Goal: Information Seeking & Learning: Compare options

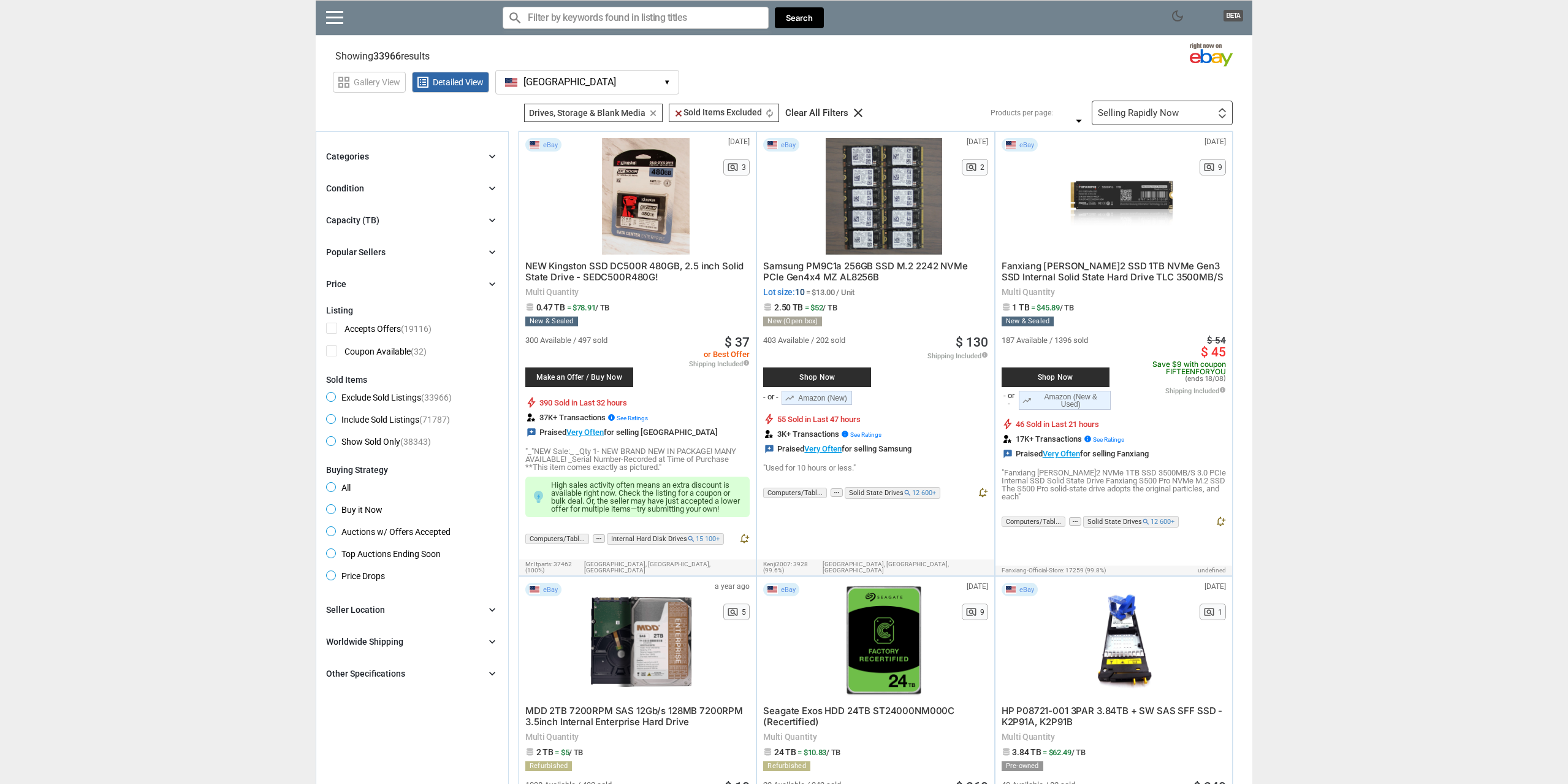
click at [377, 161] on div "Categories chevron_right" at bounding box center [412, 156] width 172 height 15
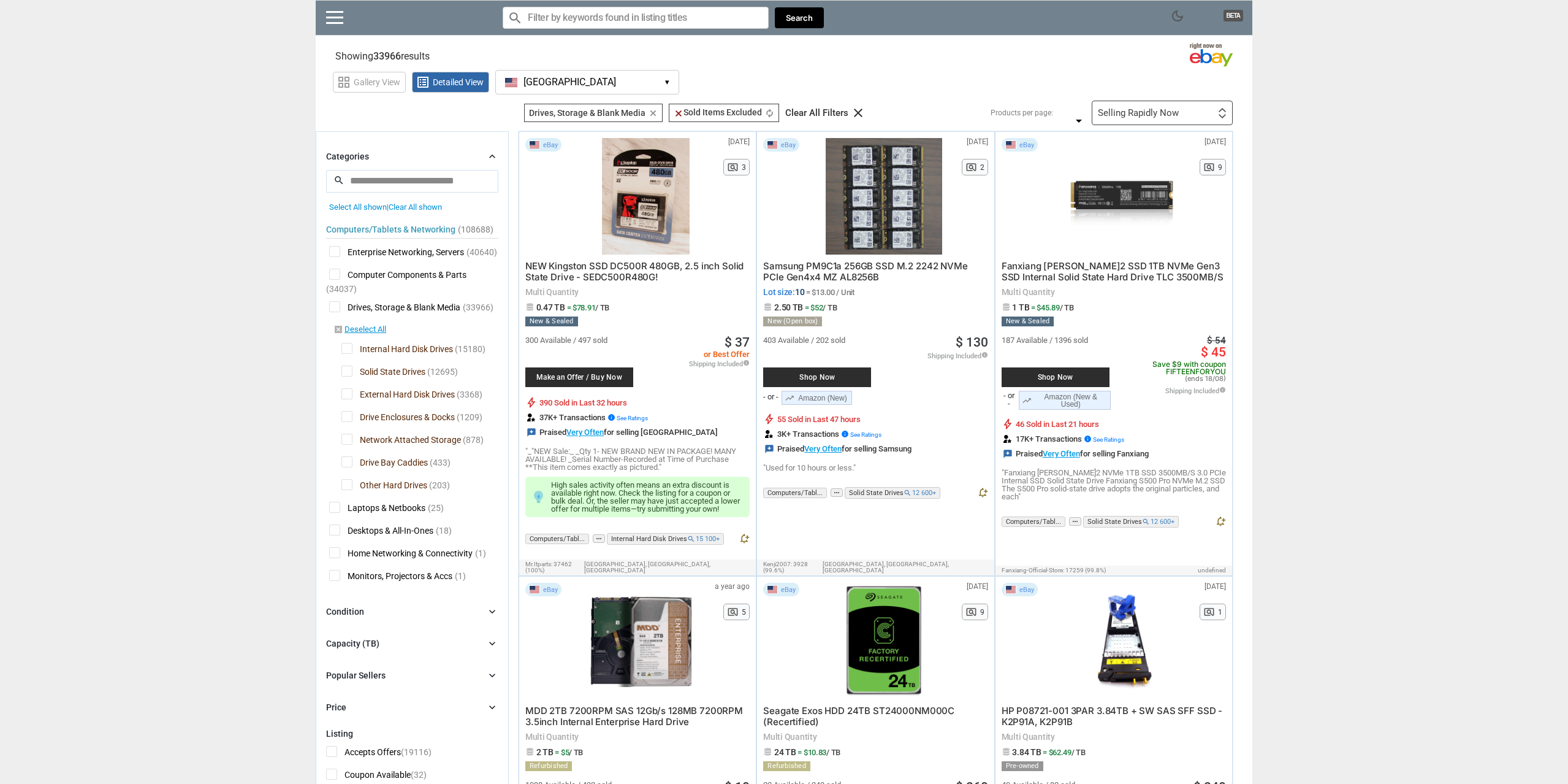
click at [354, 375] on span "Solid State Drives" at bounding box center [383, 373] width 84 height 16
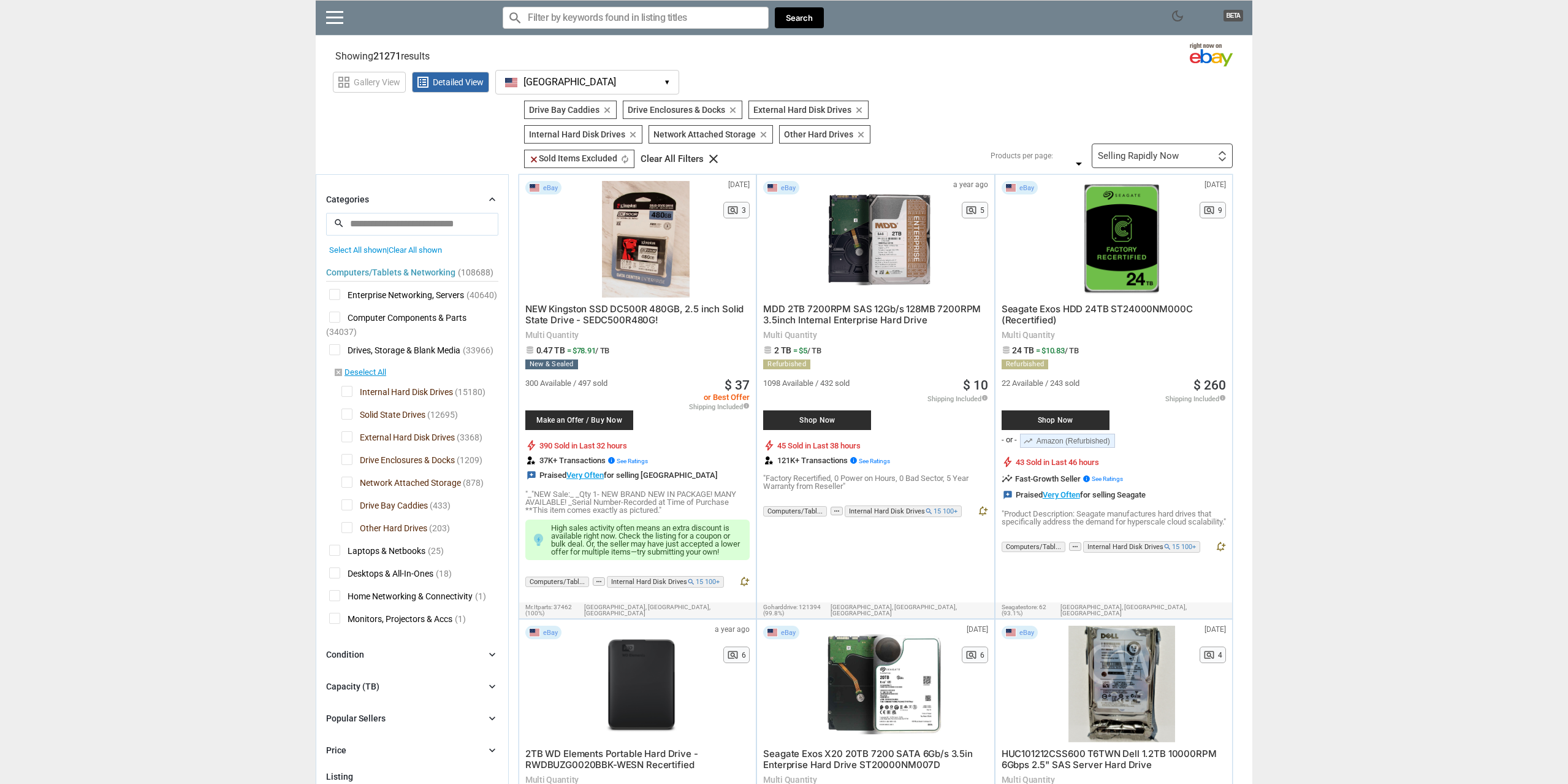
click at [348, 445] on span "External Hard Disk Drives" at bounding box center [398, 439] width 113 height 16
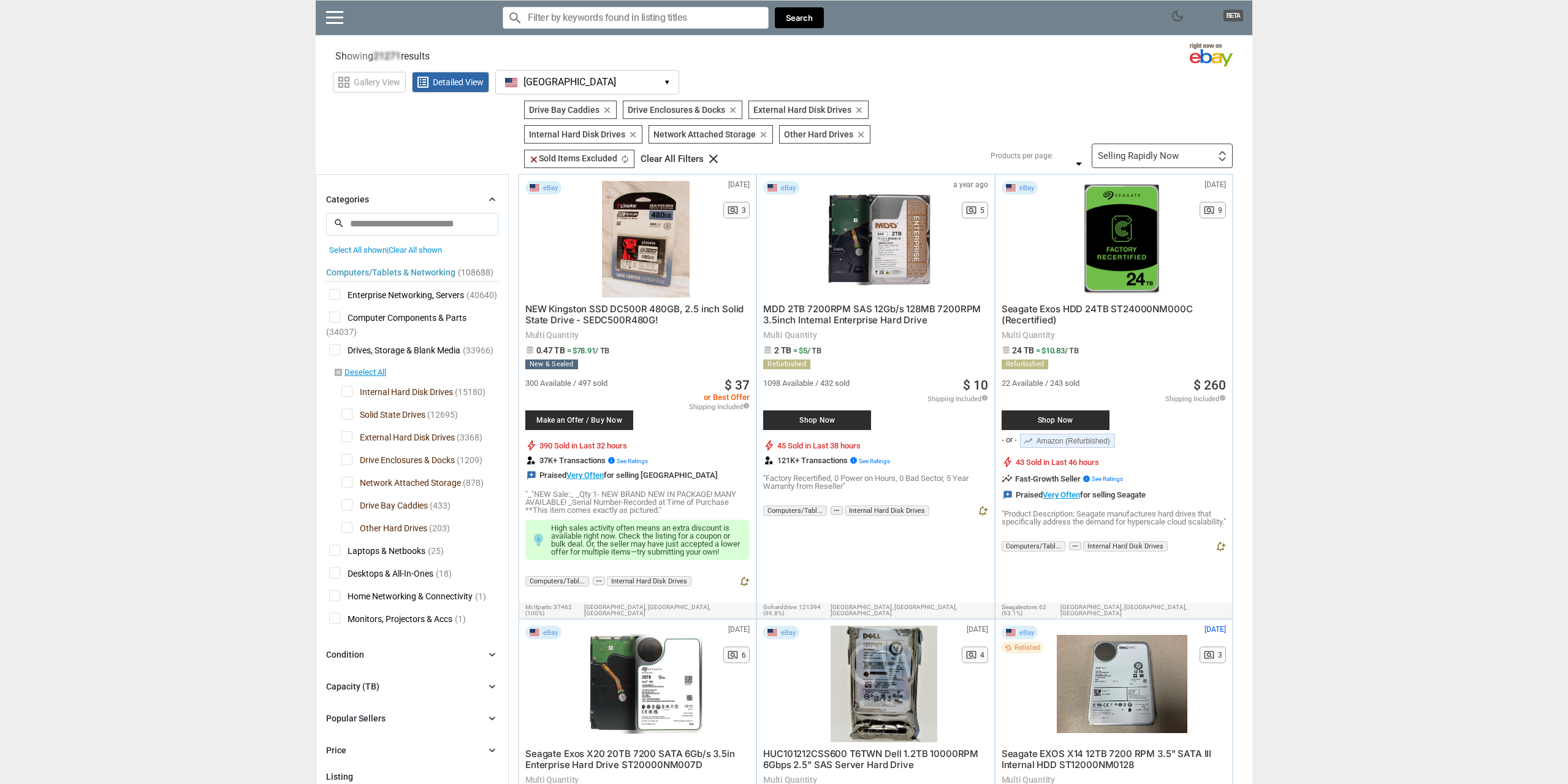
click at [348, 463] on span "Drive Enclosures & Docks" at bounding box center [398, 462] width 113 height 16
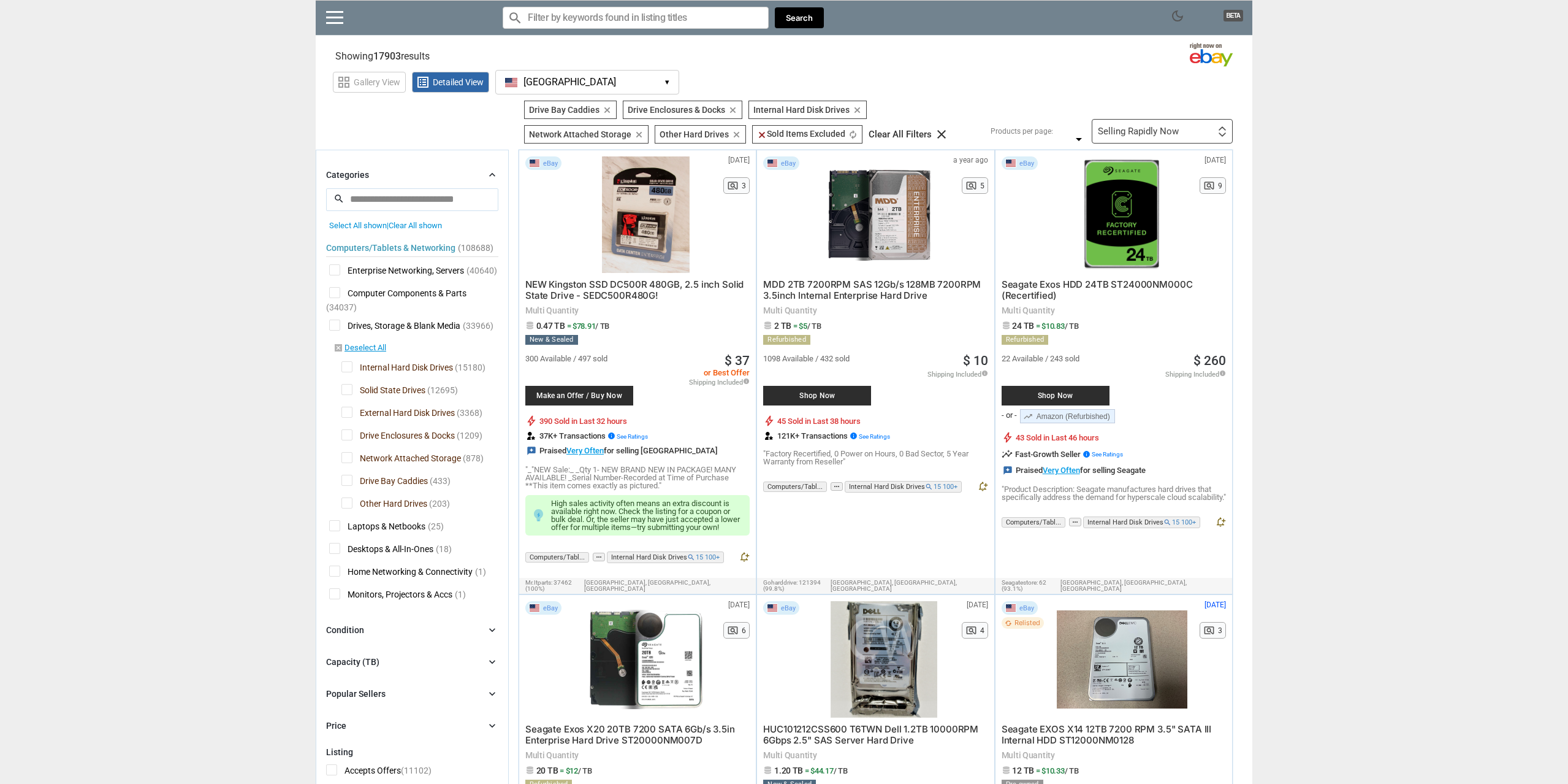
click at [346, 486] on span "Drive Bay Caddies" at bounding box center [384, 482] width 87 height 16
click at [345, 507] on span "Other Hard Drives" at bounding box center [384, 505] width 86 height 16
click at [351, 508] on span "Other Hard Drives" at bounding box center [384, 505] width 86 height 16
click at [352, 441] on span "Drive Enclosures & Docks" at bounding box center [398, 437] width 113 height 16
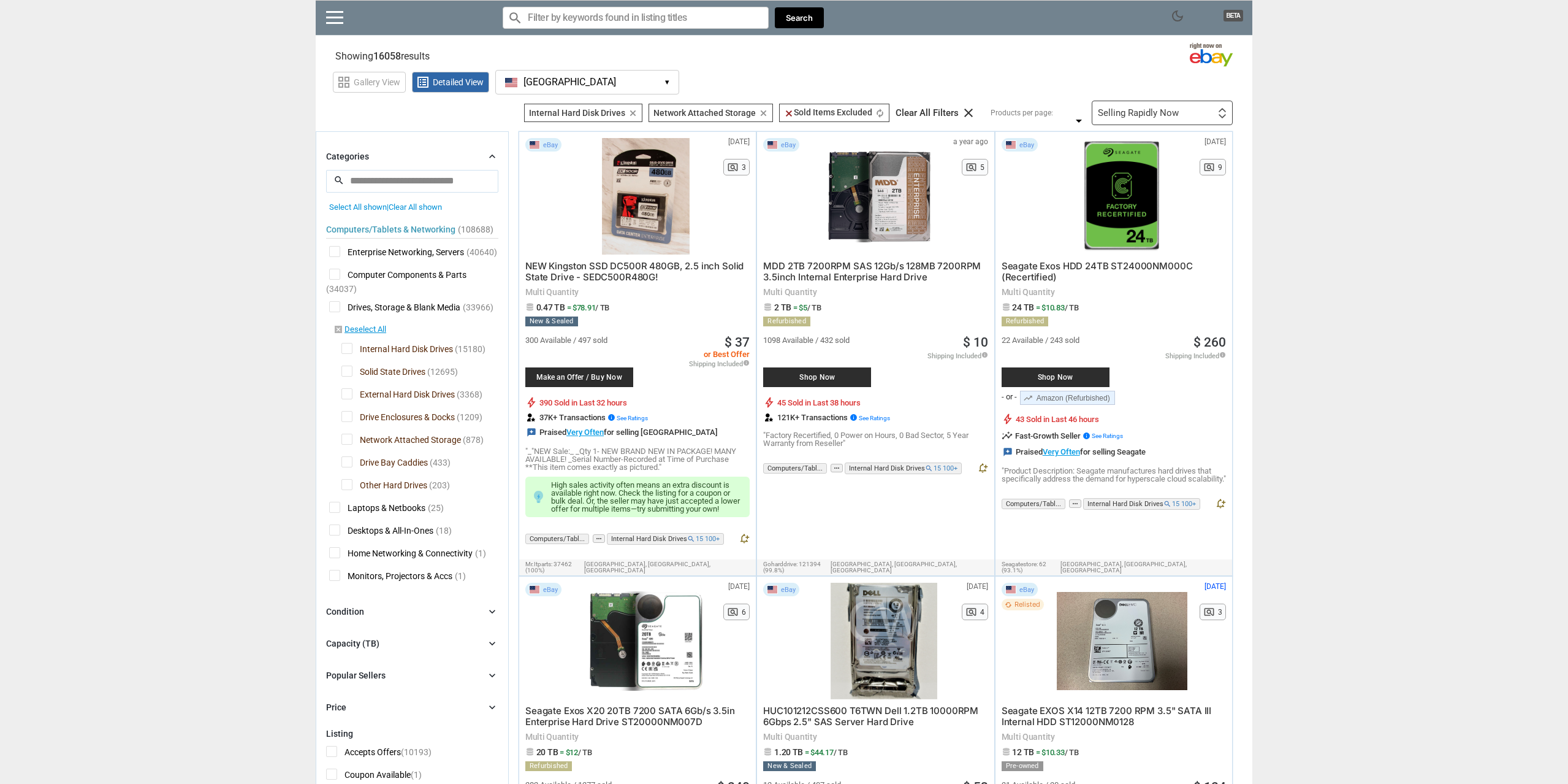
click at [346, 445] on span "Network Attached Storage" at bounding box center [401, 441] width 120 height 16
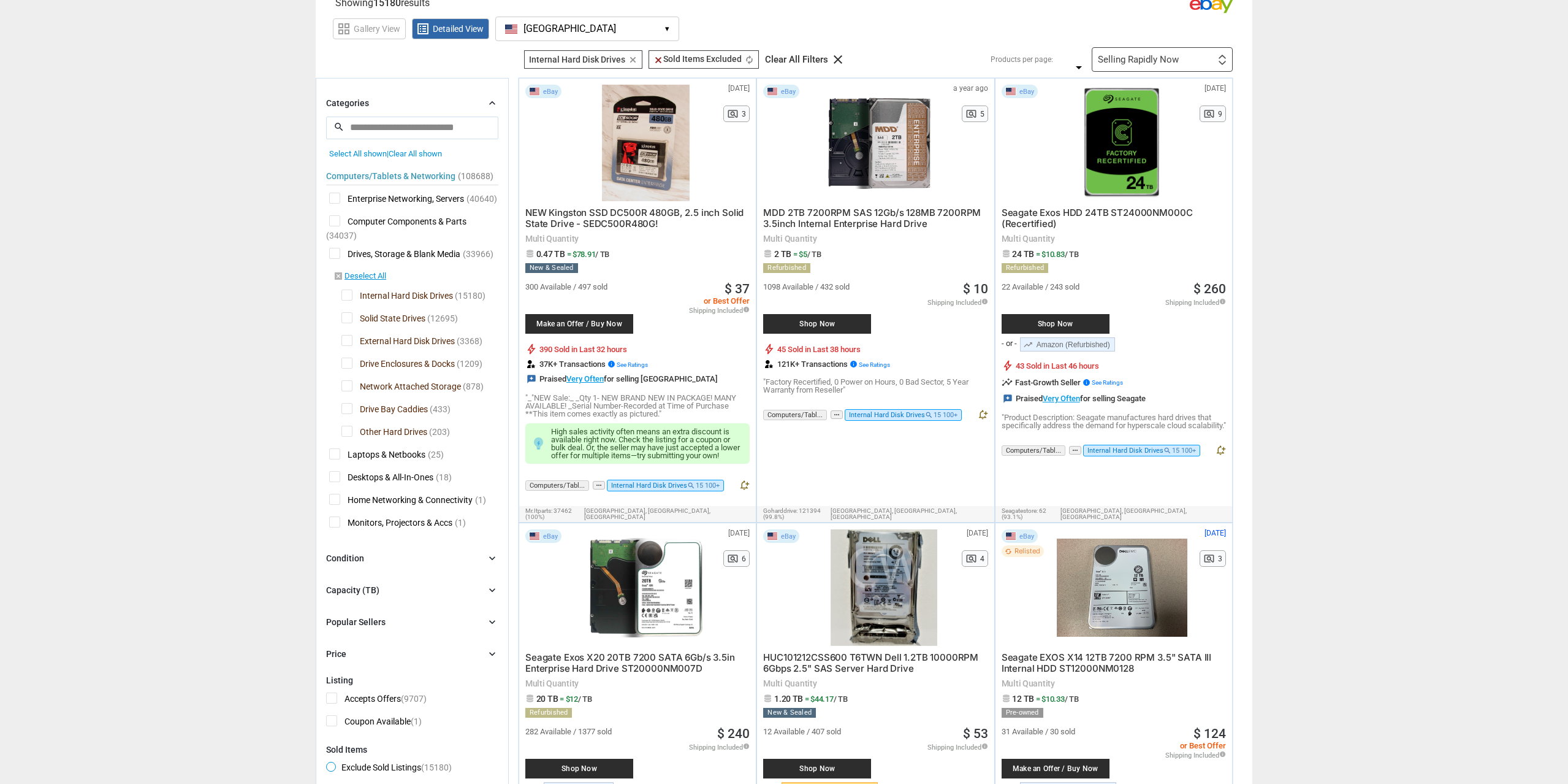
scroll to position [62, 0]
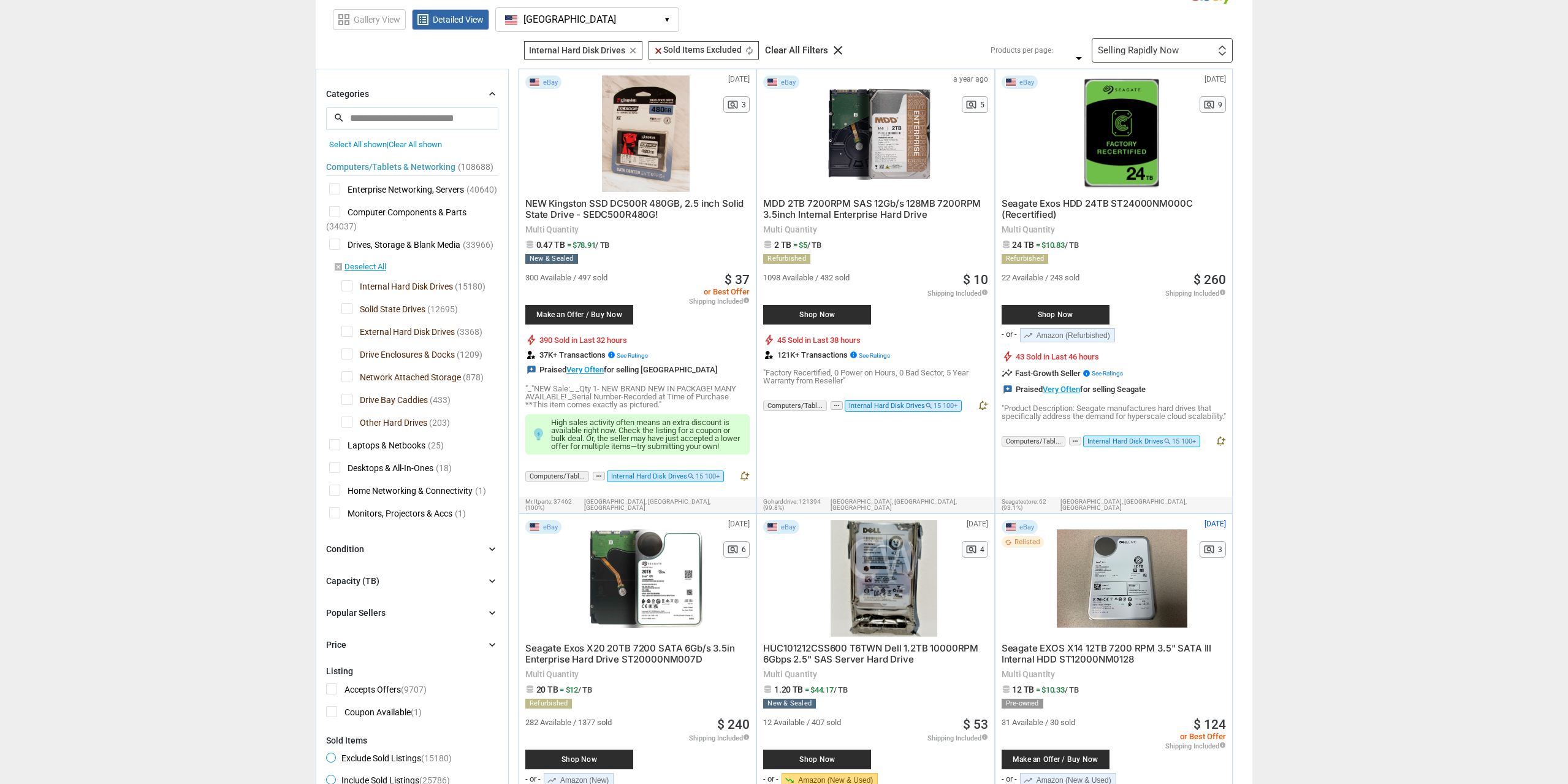
click at [370, 555] on div "Condition chevron_right" at bounding box center [412, 548] width 172 height 15
click at [331, 590] on span "New & Sealed" at bounding box center [361, 591] width 70 height 16
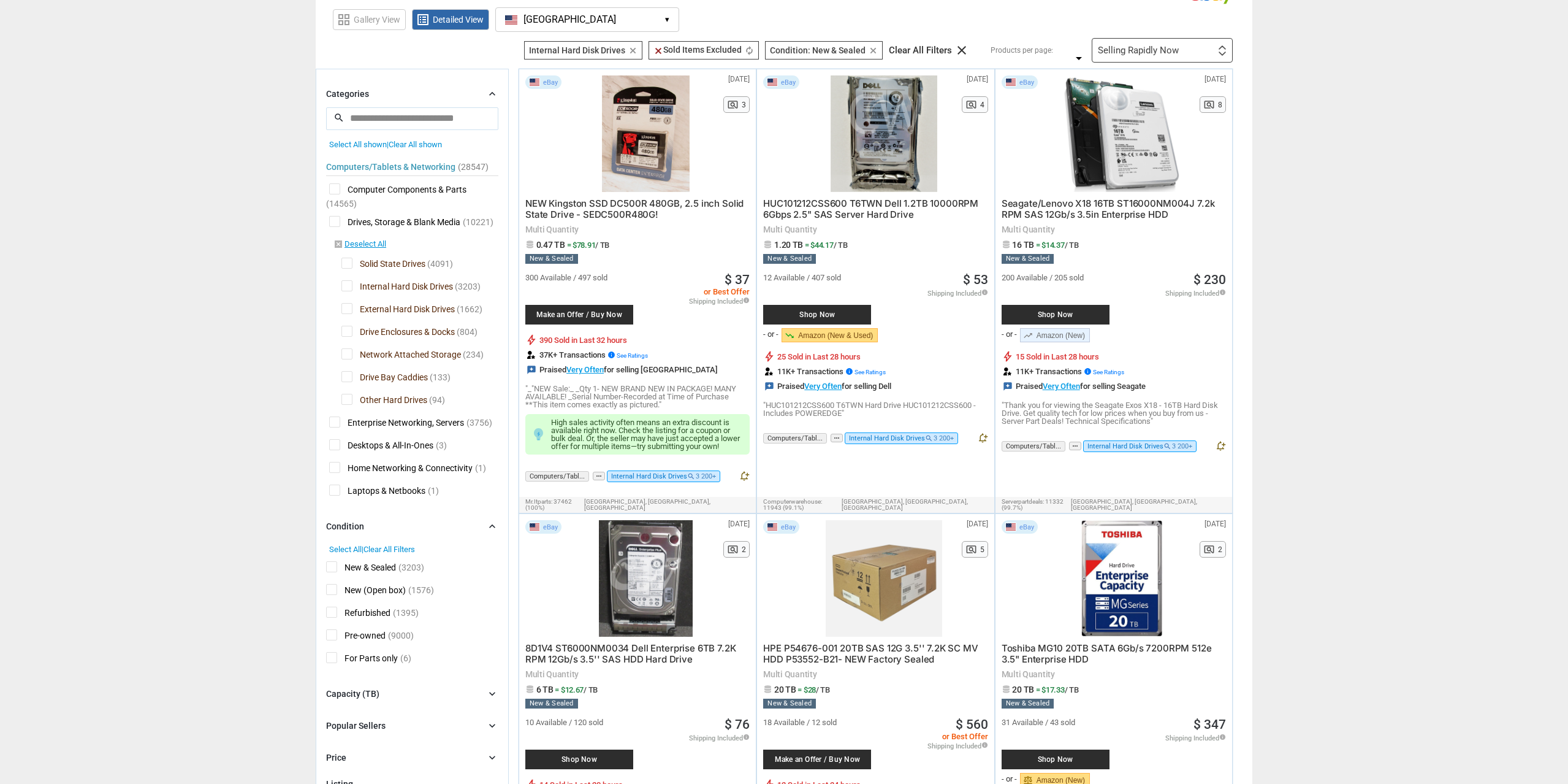
click at [369, 529] on div "Condition chevron_right" at bounding box center [412, 526] width 172 height 15
click at [371, 552] on div "Categories chevron_right search close Select All shown | Clear All shown Comput…" at bounding box center [412, 357] width 172 height 542
click at [368, 561] on div "Capacity (TB)" at bounding box center [352, 558] width 54 height 13
click at [410, 586] on input "*" at bounding box center [407, 585] width 32 height 19
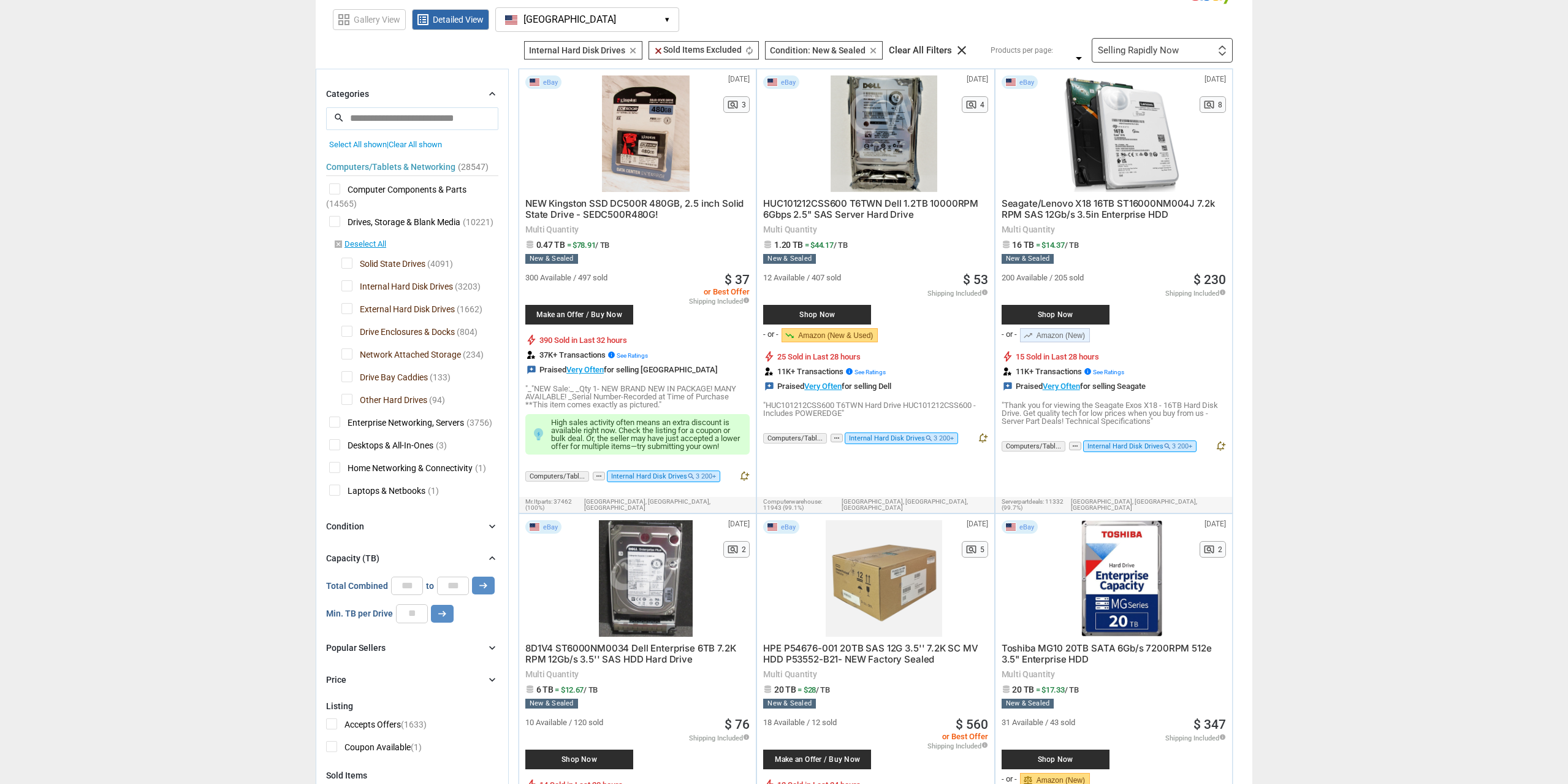
click at [410, 586] on input "*" at bounding box center [407, 585] width 32 height 19
click at [413, 592] on input "*" at bounding box center [407, 585] width 32 height 19
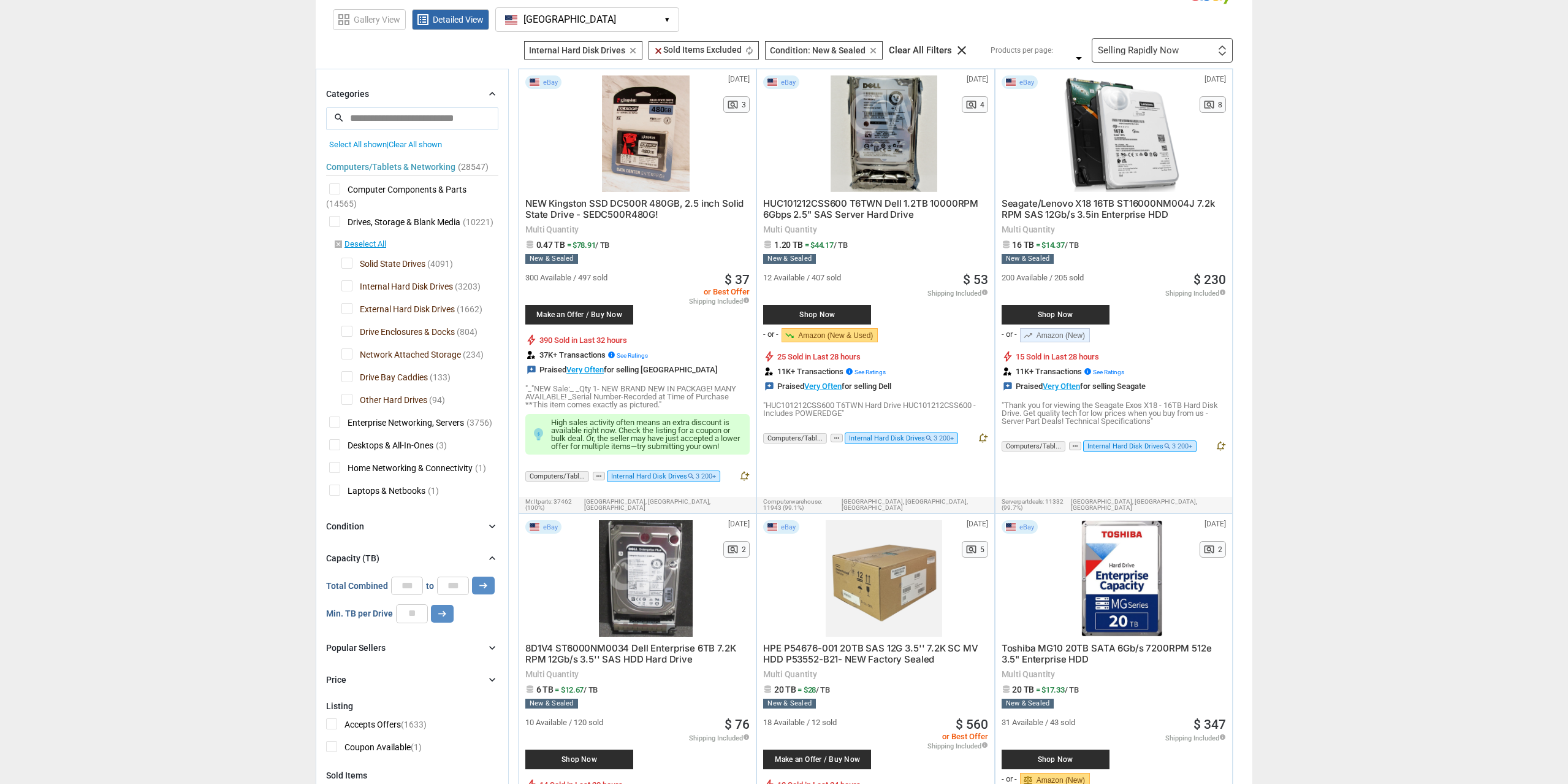
type input "*"
click at [413, 592] on input "*" at bounding box center [407, 585] width 32 height 19
click at [417, 613] on input "*" at bounding box center [412, 613] width 32 height 19
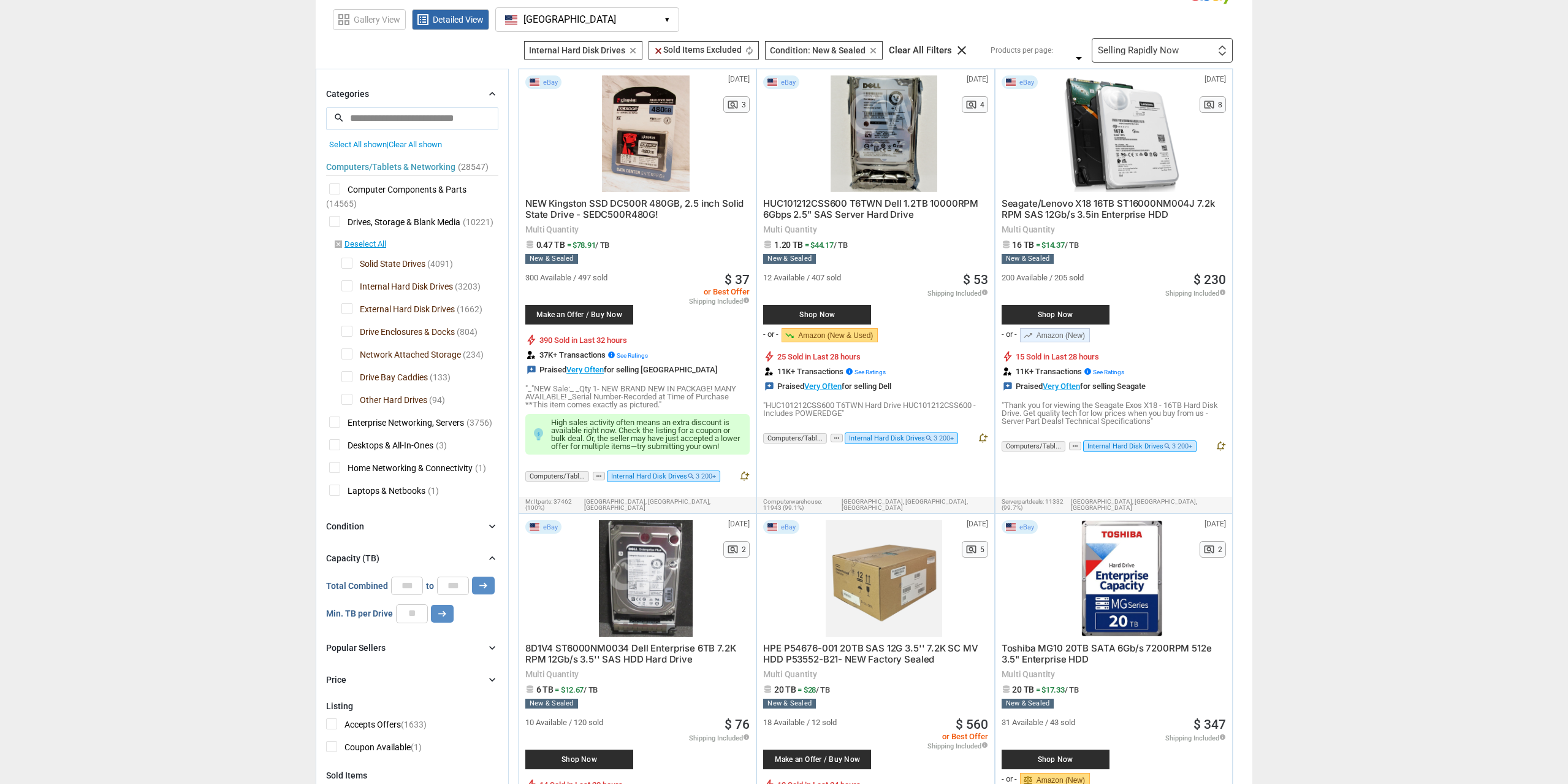
type input "*"
click at [417, 613] on input "*" at bounding box center [412, 613] width 32 height 19
click at [443, 618] on icon "arrow_right_alt" at bounding box center [442, 614] width 12 height 12
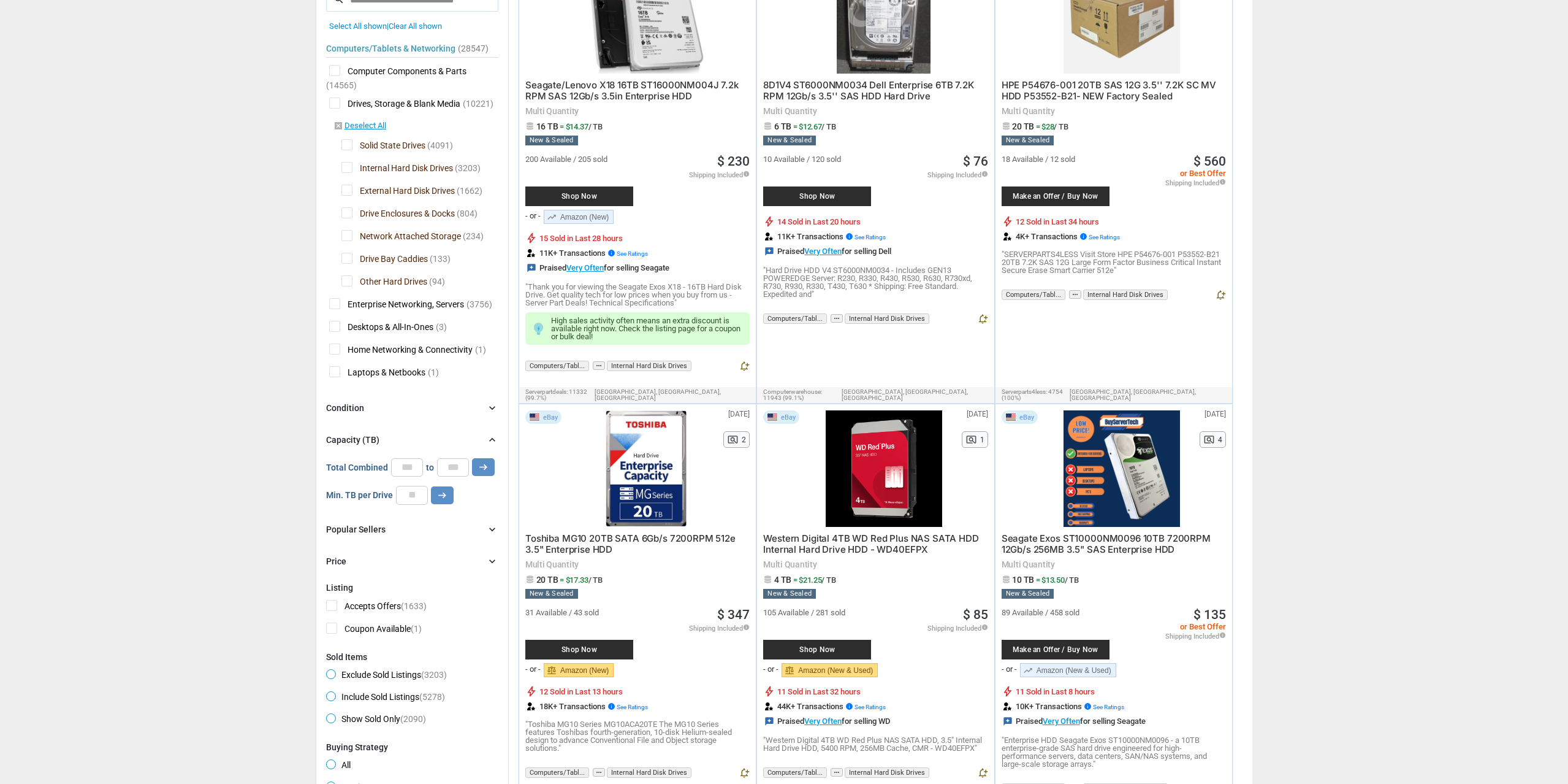
scroll to position [188, 0]
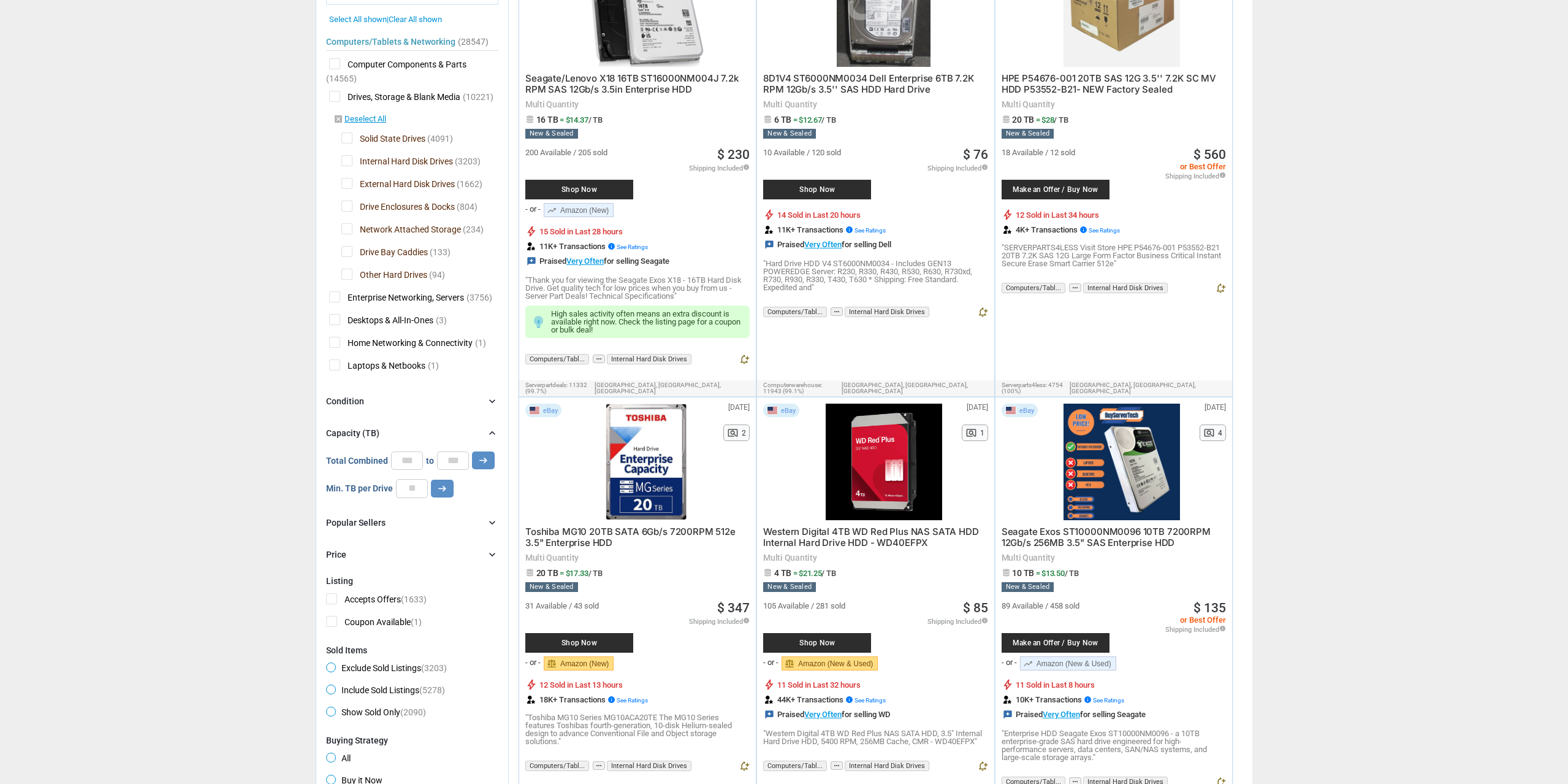
click at [367, 576] on div "Listing Accepts Offers (1633) Coupon Available (1) Sold Items Exclude Sold List…" at bounding box center [412, 648] width 172 height 145
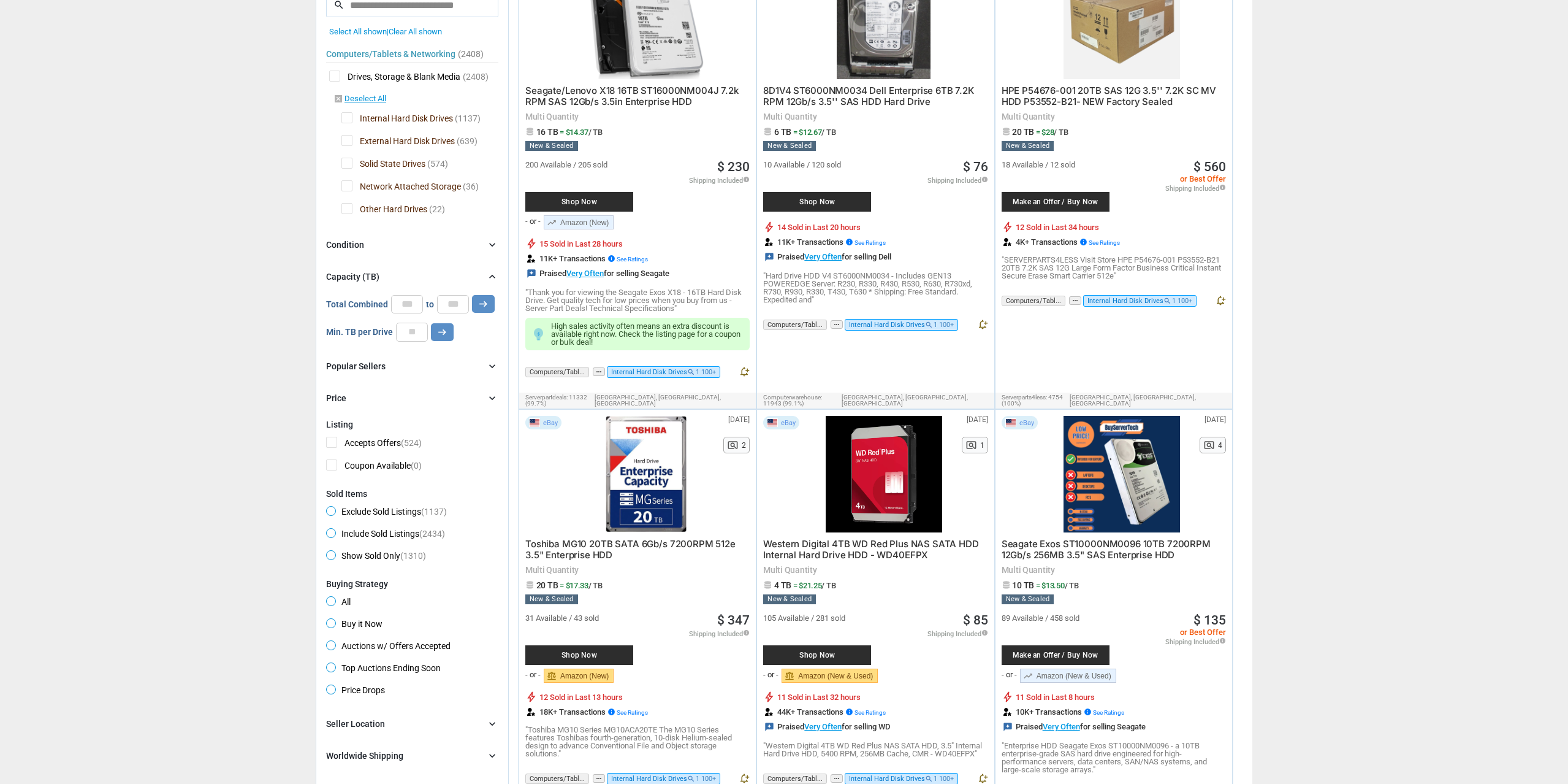
click at [346, 404] on div "Price" at bounding box center [336, 397] width 20 height 13
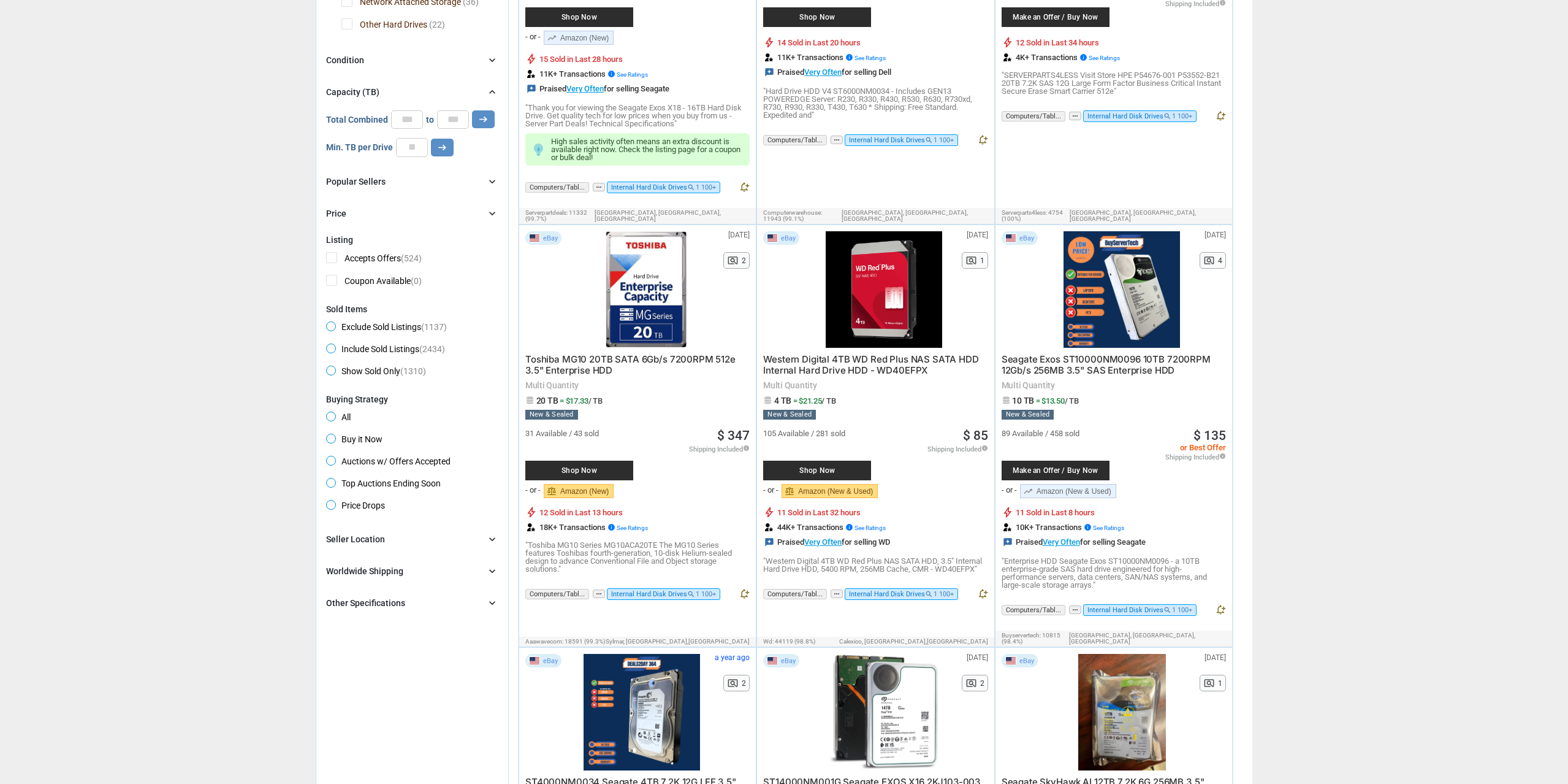
scroll to position [375, 0]
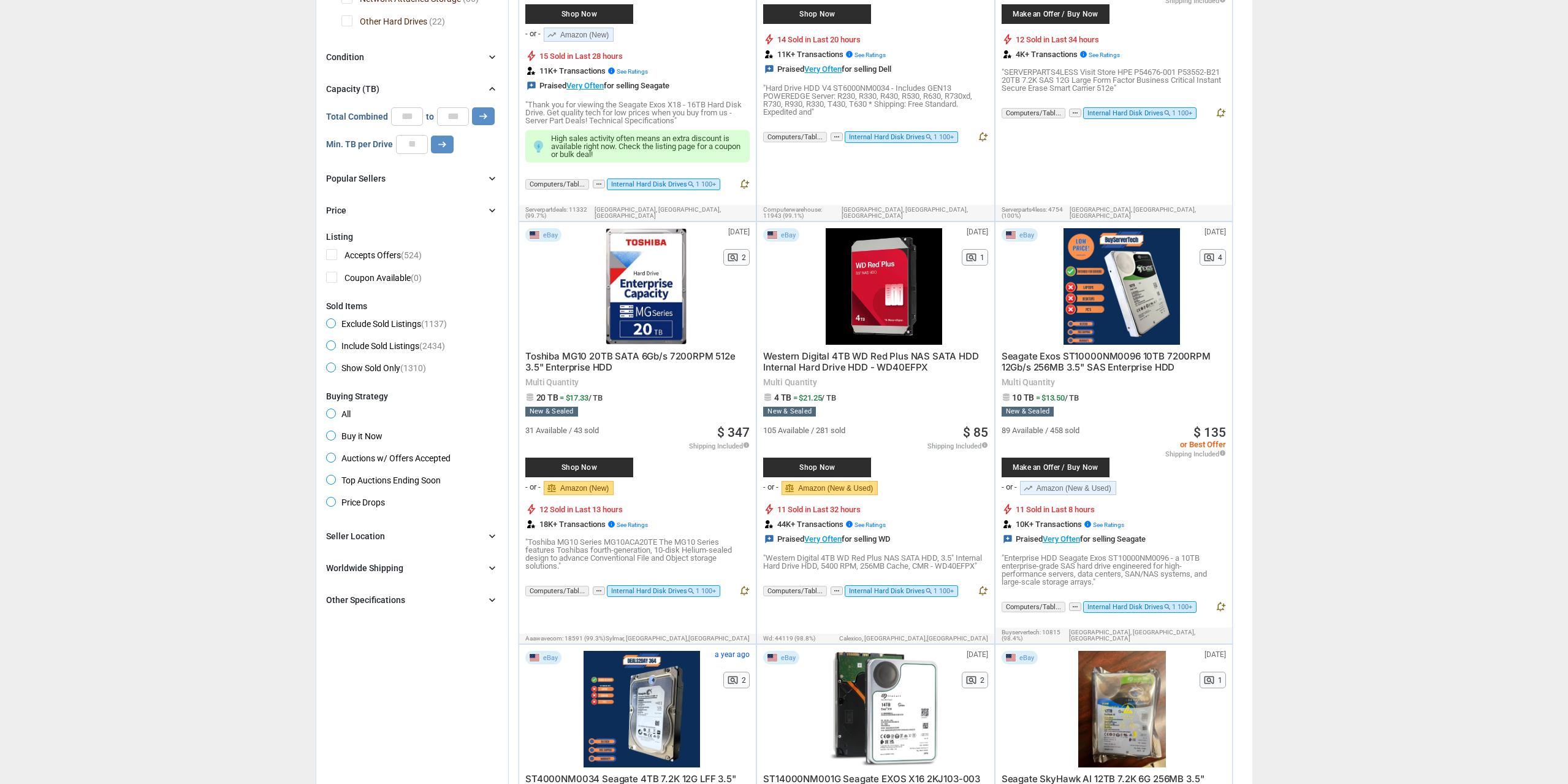
click at [390, 566] on div "Brand chevron_right search Select All | Clear All Filters Model chevron_right s…" at bounding box center [412, 568] width 172 height 79
click at [390, 569] on div "Worldwide Shipping" at bounding box center [364, 568] width 77 height 13
click at [384, 594] on span "Ships to Other Countries (931)" at bounding box center [391, 594] width 131 height 16
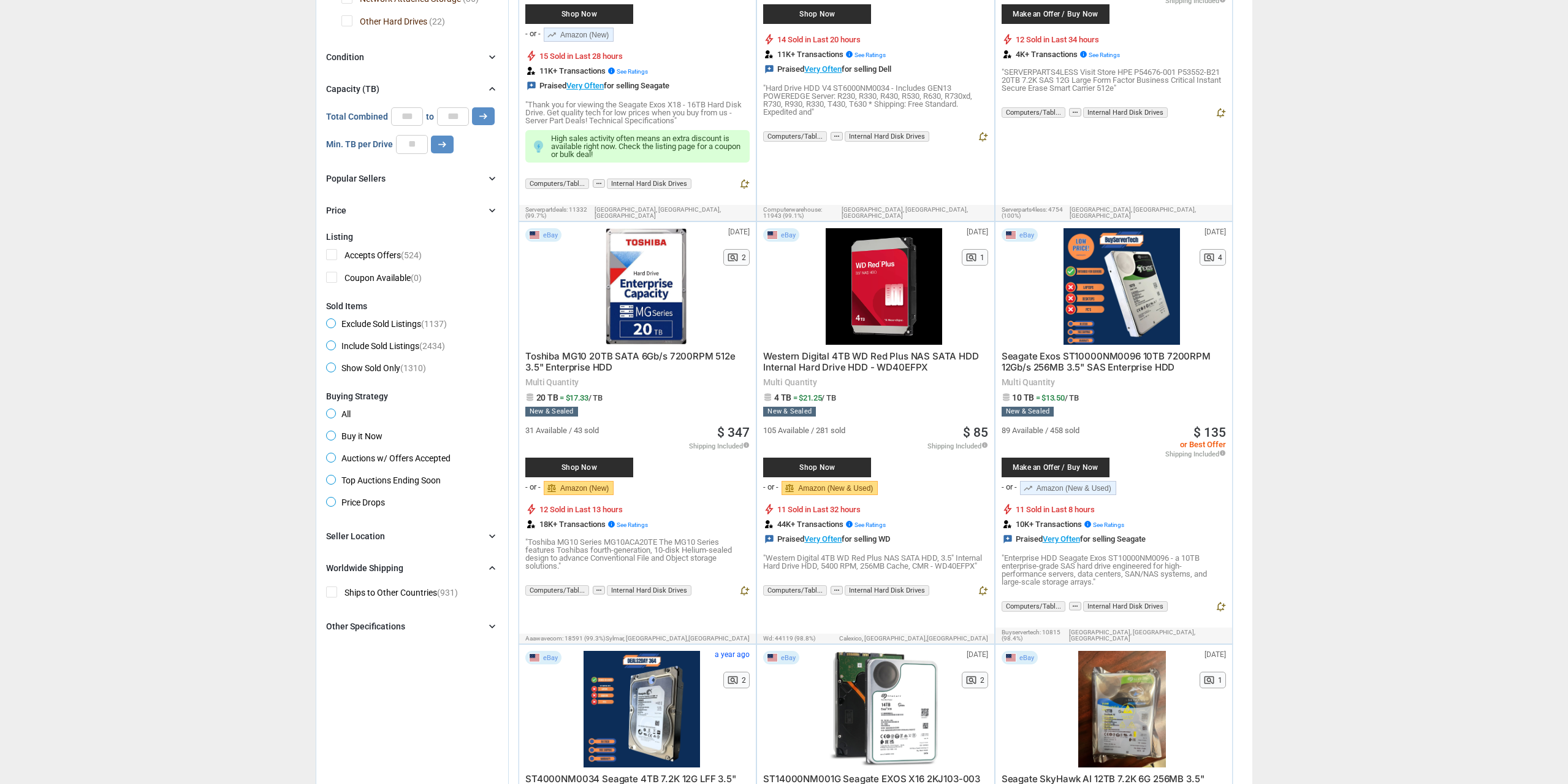
click at [397, 543] on div "Seller Location chevron_right" at bounding box center [412, 536] width 172 height 15
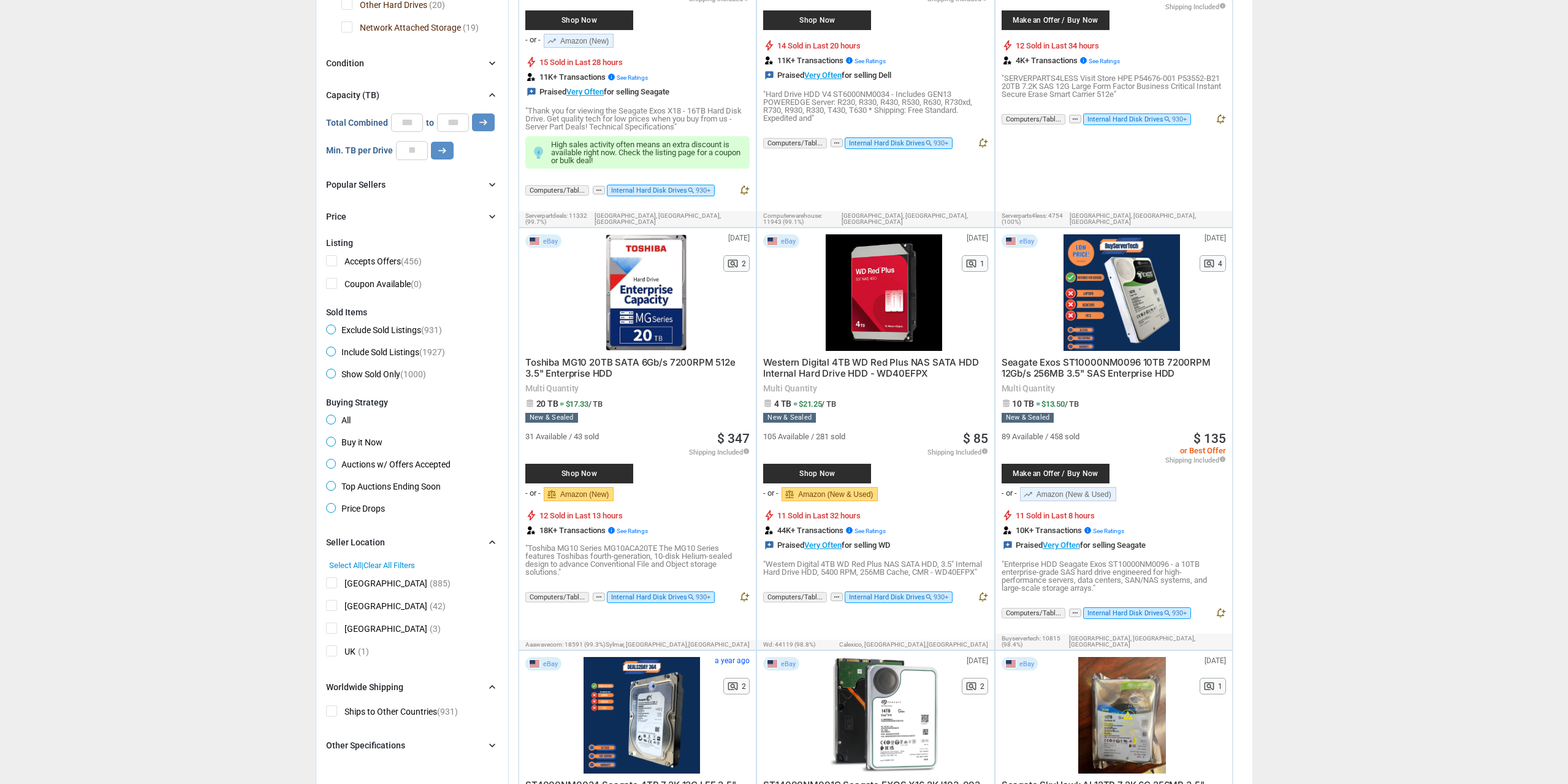
scroll to position [382, 0]
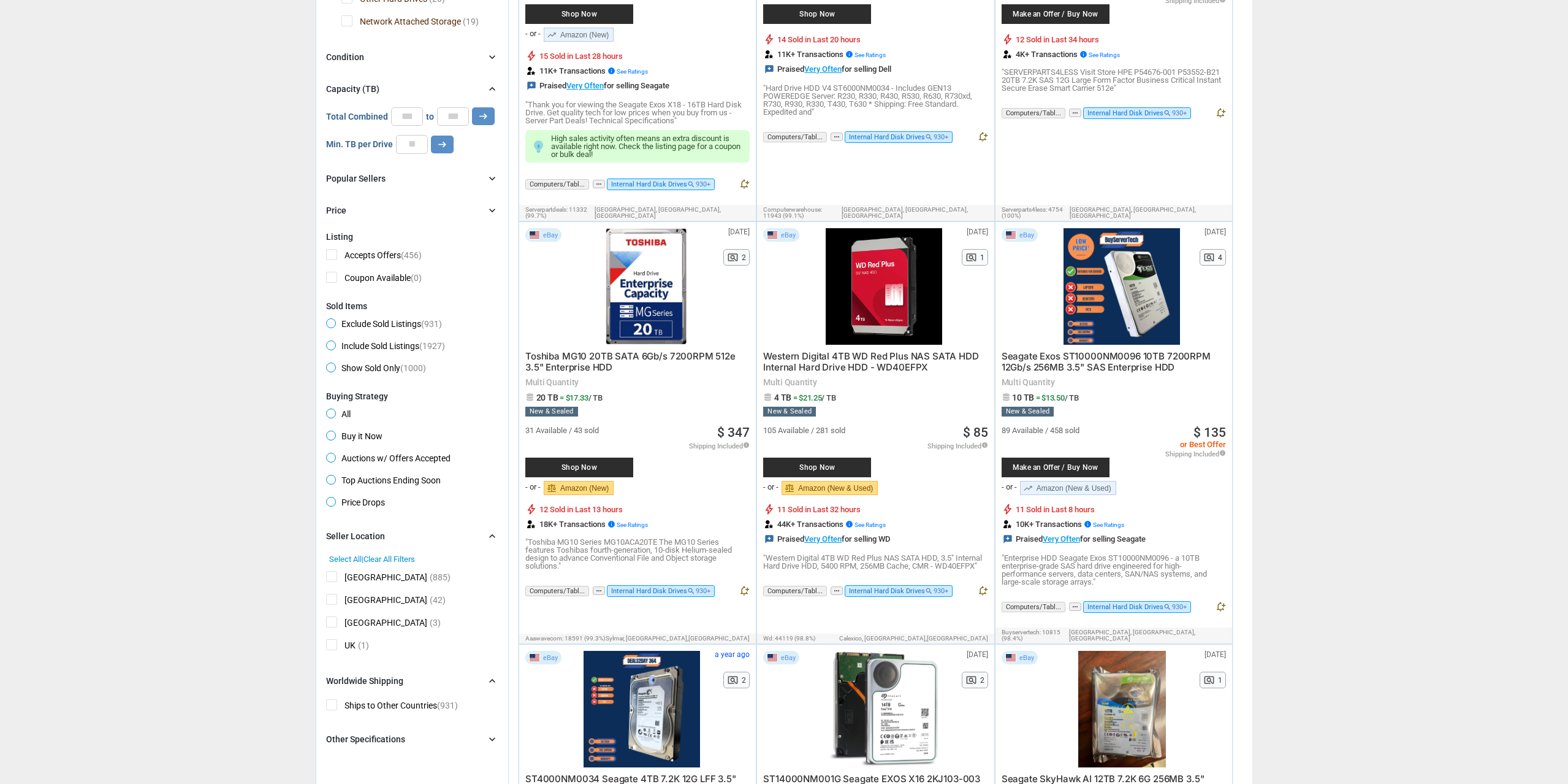
click at [398, 542] on div "Seller Location chevron_right" at bounding box center [412, 536] width 172 height 15
drag, startPoint x: 382, startPoint y: 646, endPoint x: 384, endPoint y: 639, distance: 7.3
click at [387, 629] on div "Other Specifications" at bounding box center [365, 626] width 79 height 13
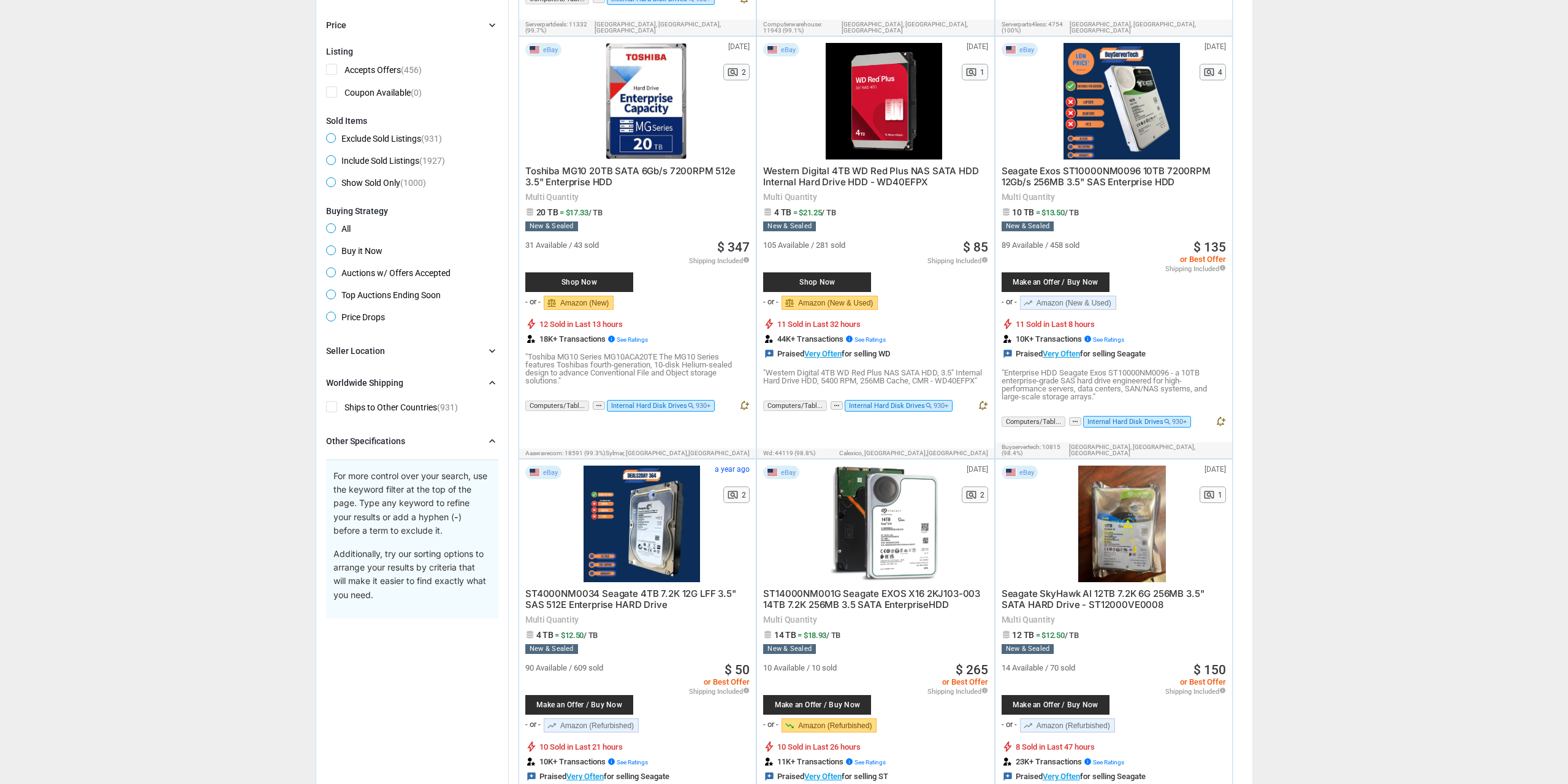
scroll to position [569, 0]
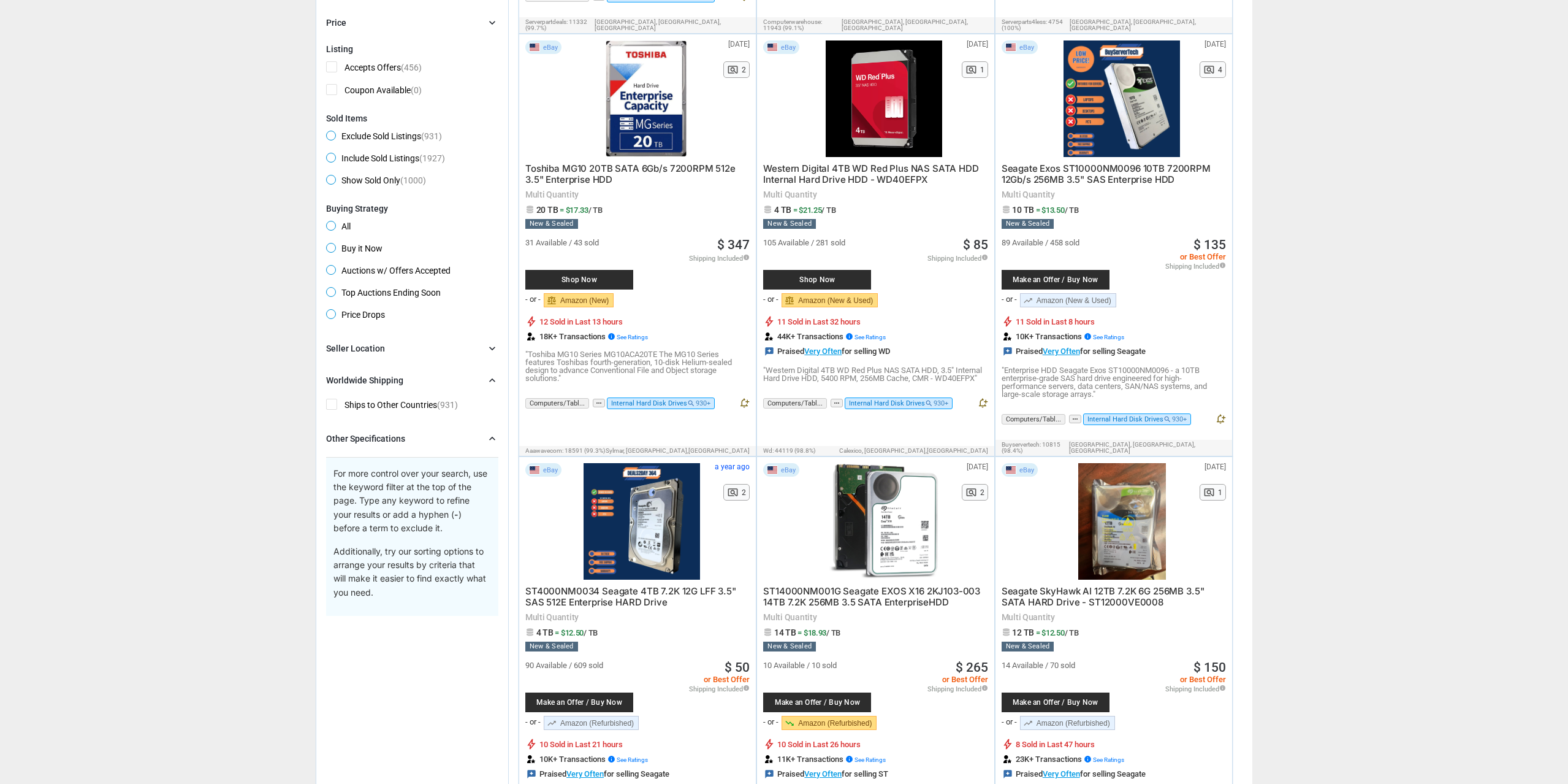
click at [381, 456] on div "Other Specifications chevron_right For more control over your search, use the k…" at bounding box center [412, 524] width 172 height 185
click at [382, 445] on div "Other Specifications" at bounding box center [365, 438] width 79 height 13
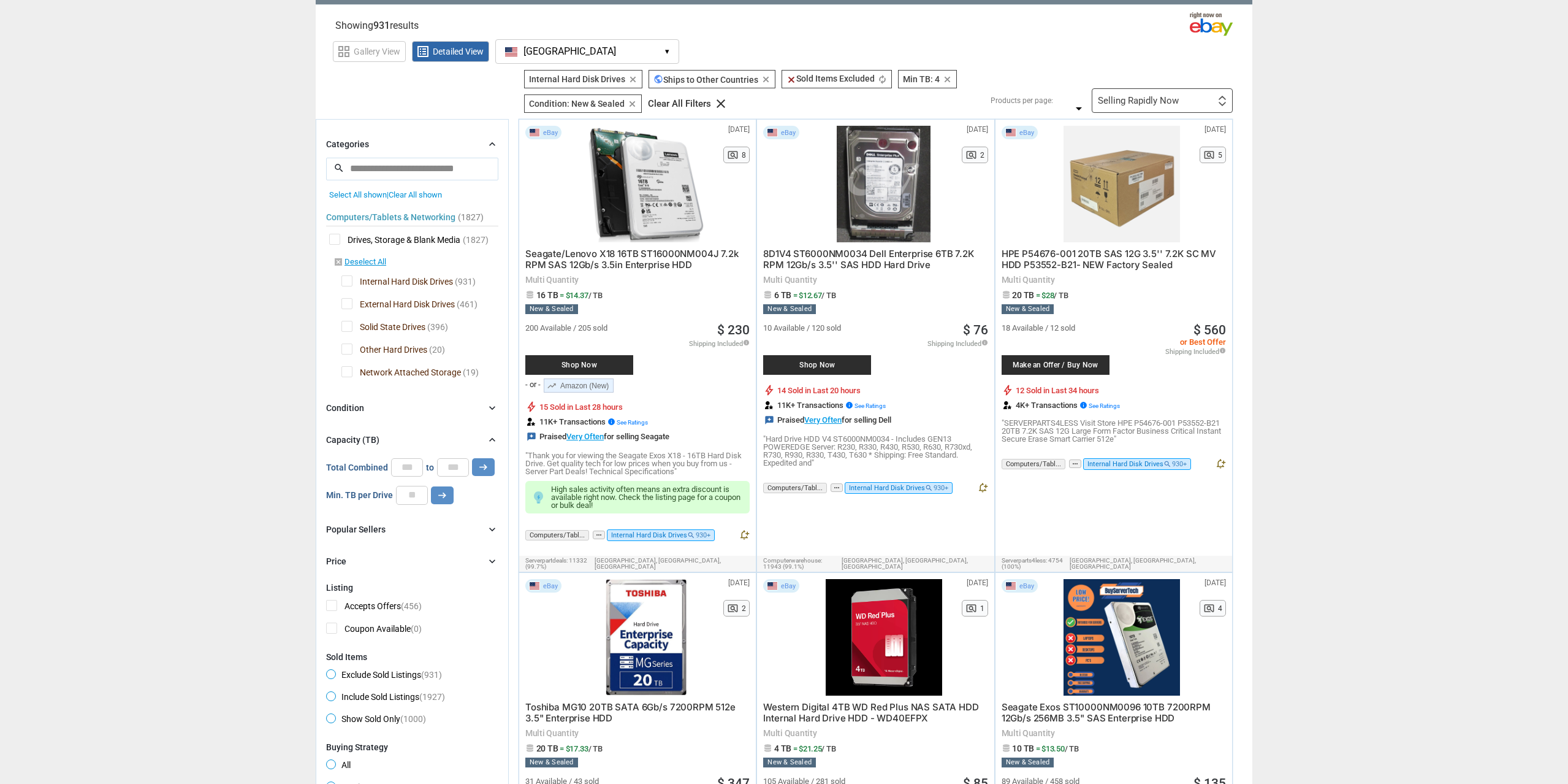
scroll to position [0, 0]
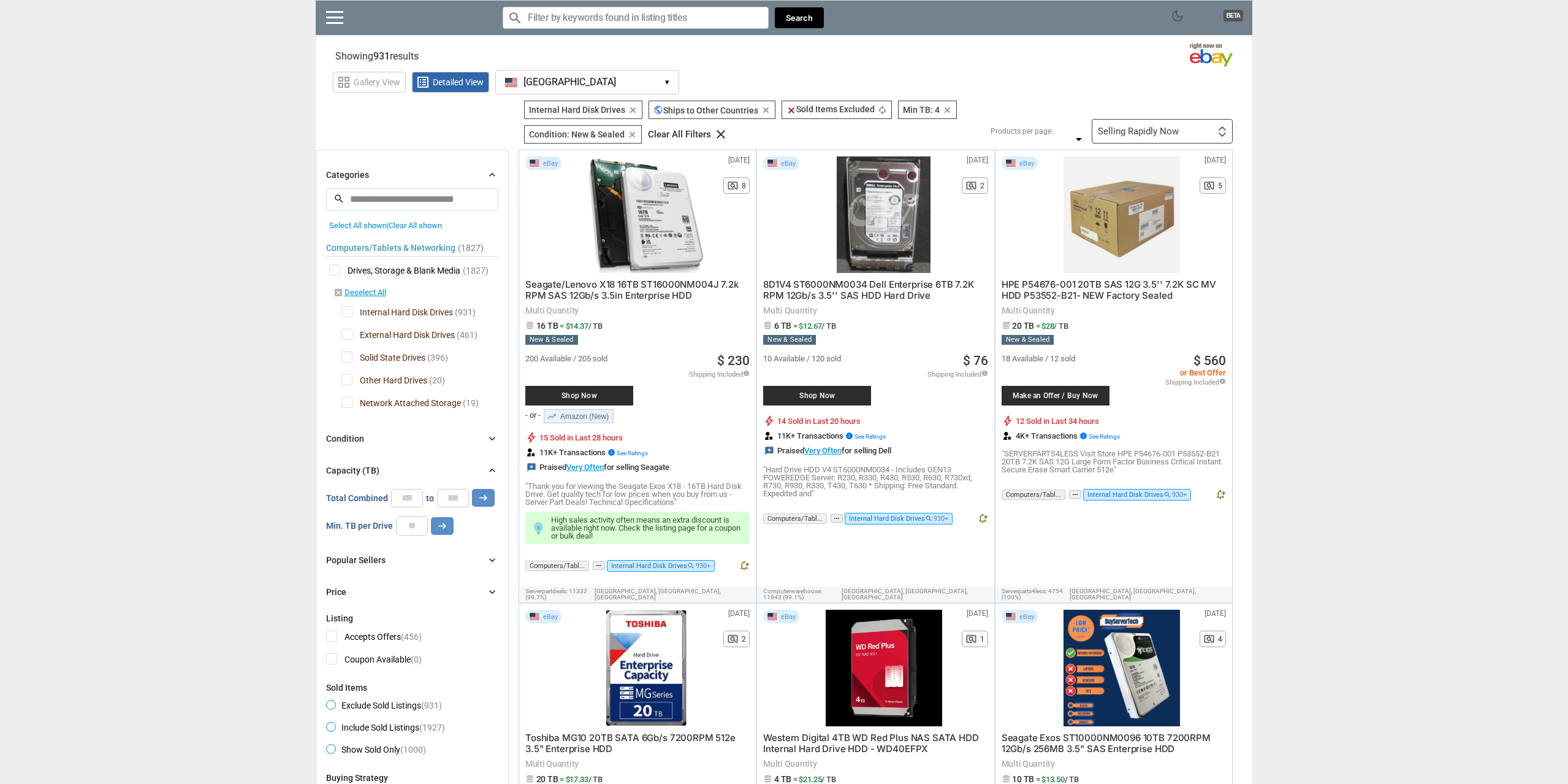
click at [1161, 133] on div "Selling Rapidly Now" at bounding box center [1138, 131] width 81 height 9
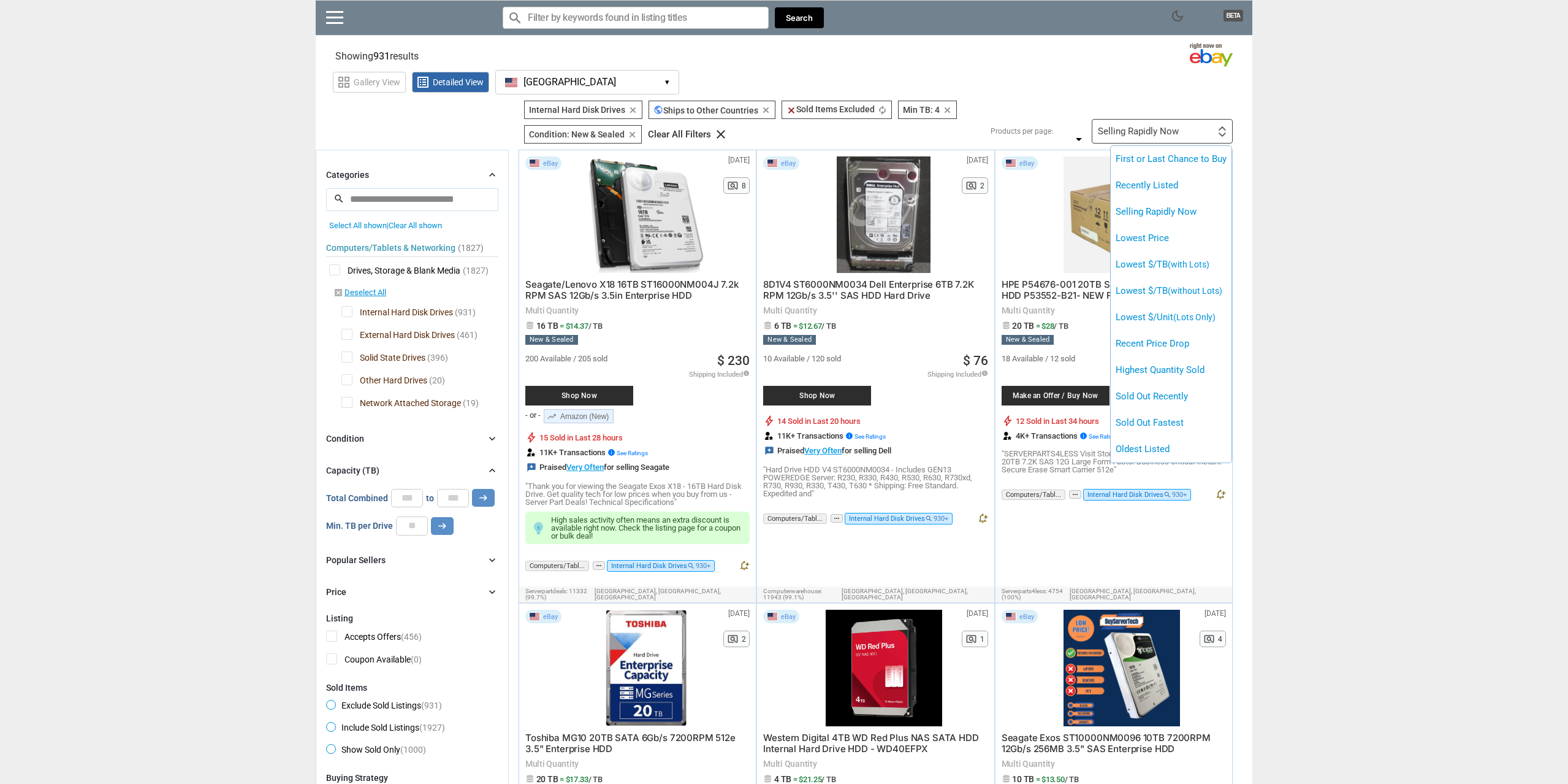
click at [1161, 133] on div at bounding box center [784, 392] width 1568 height 784
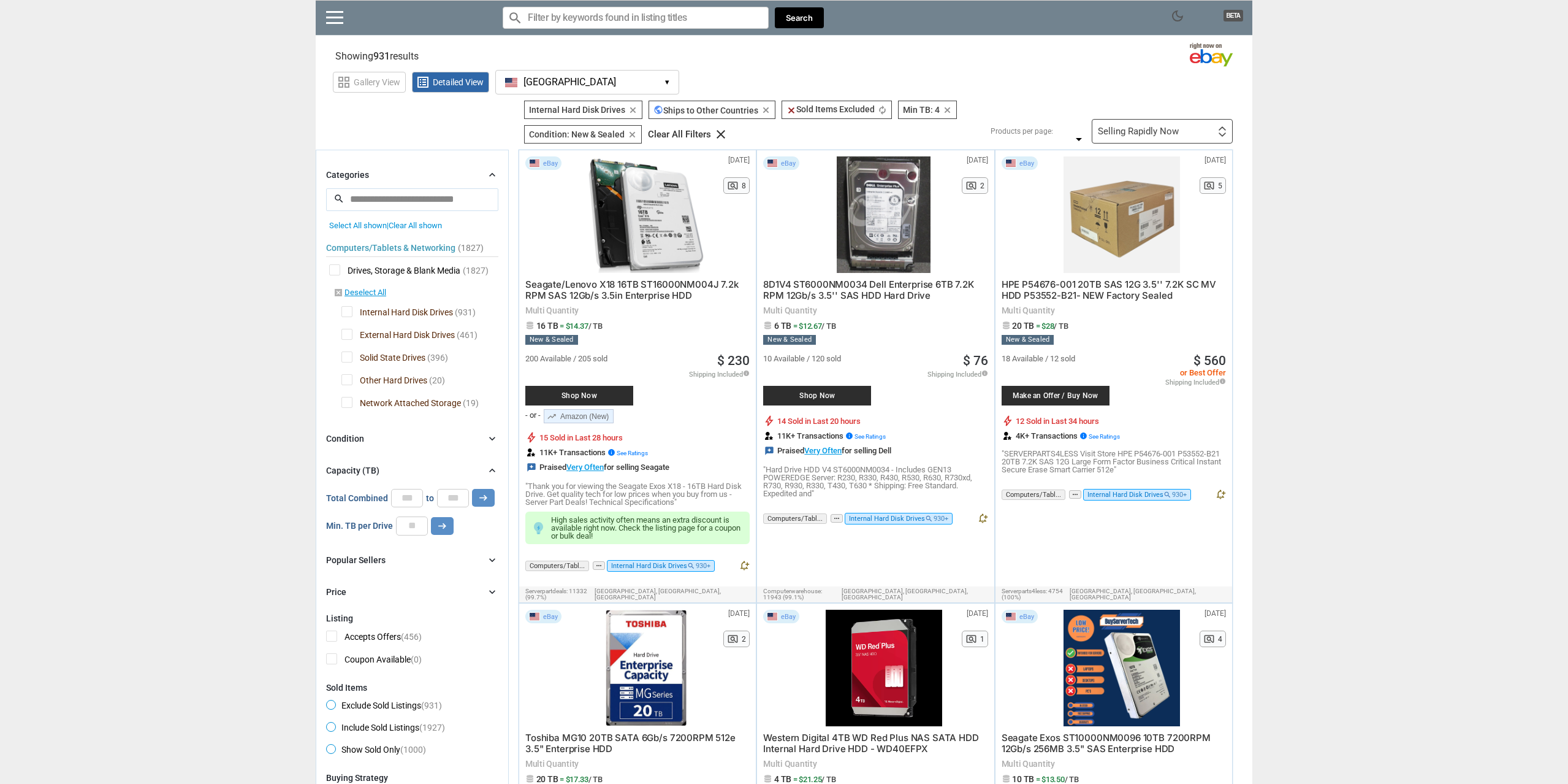
click at [1161, 133] on div "Selling Rapidly Now" at bounding box center [1138, 131] width 81 height 9
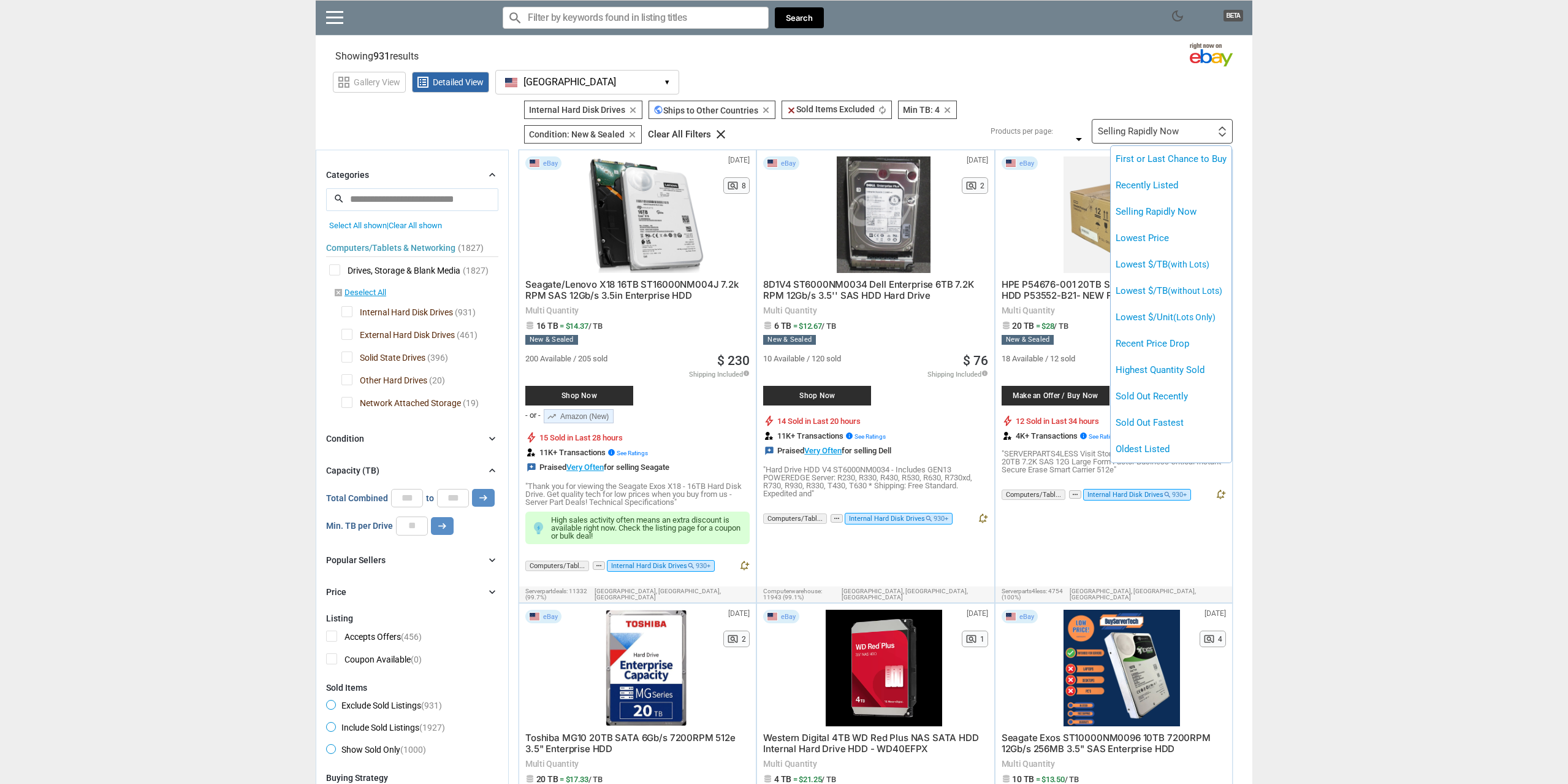
click at [402, 431] on div at bounding box center [784, 392] width 1568 height 784
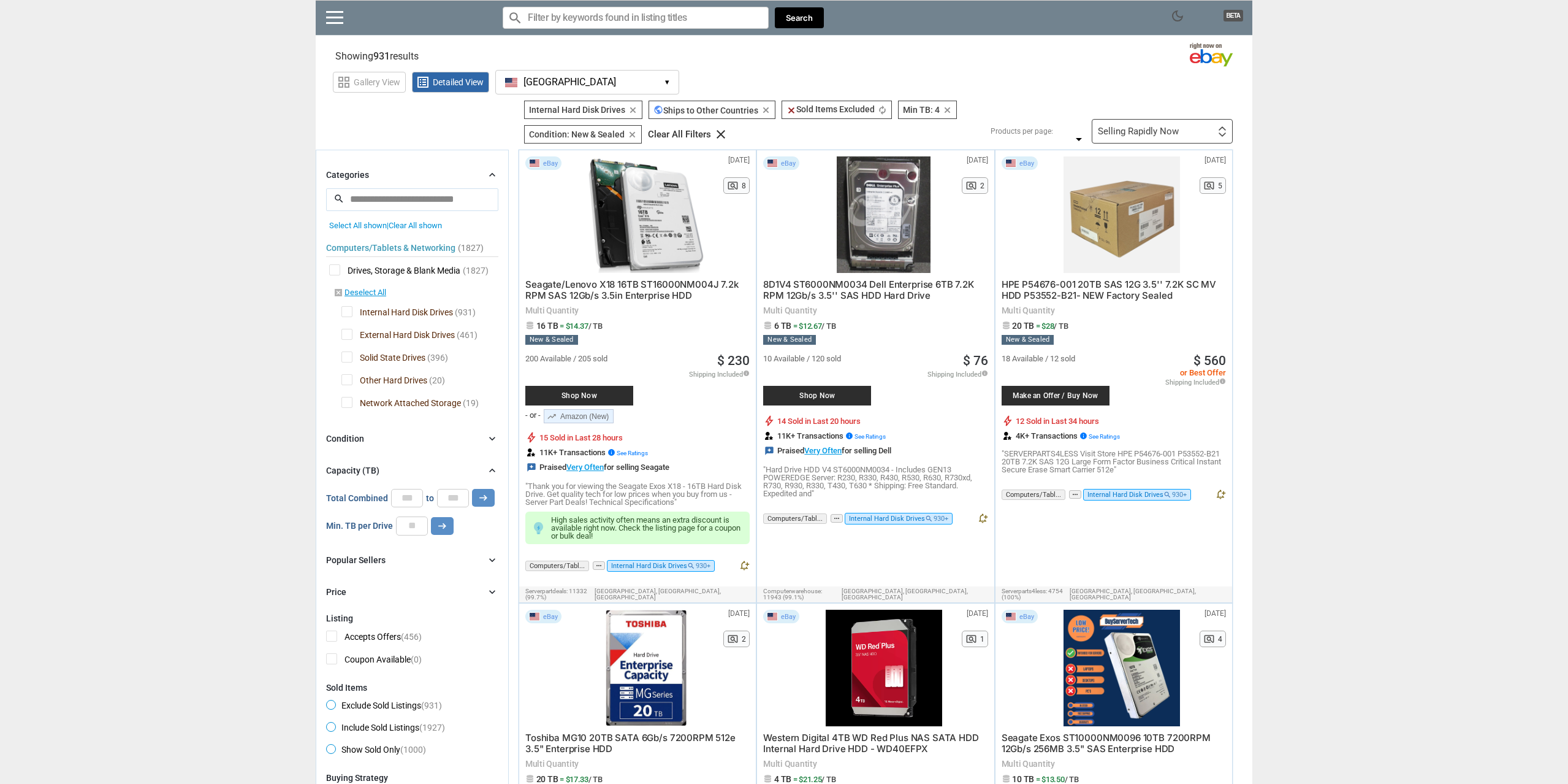
click at [400, 439] on div "Condition chevron_right" at bounding box center [412, 438] width 172 height 15
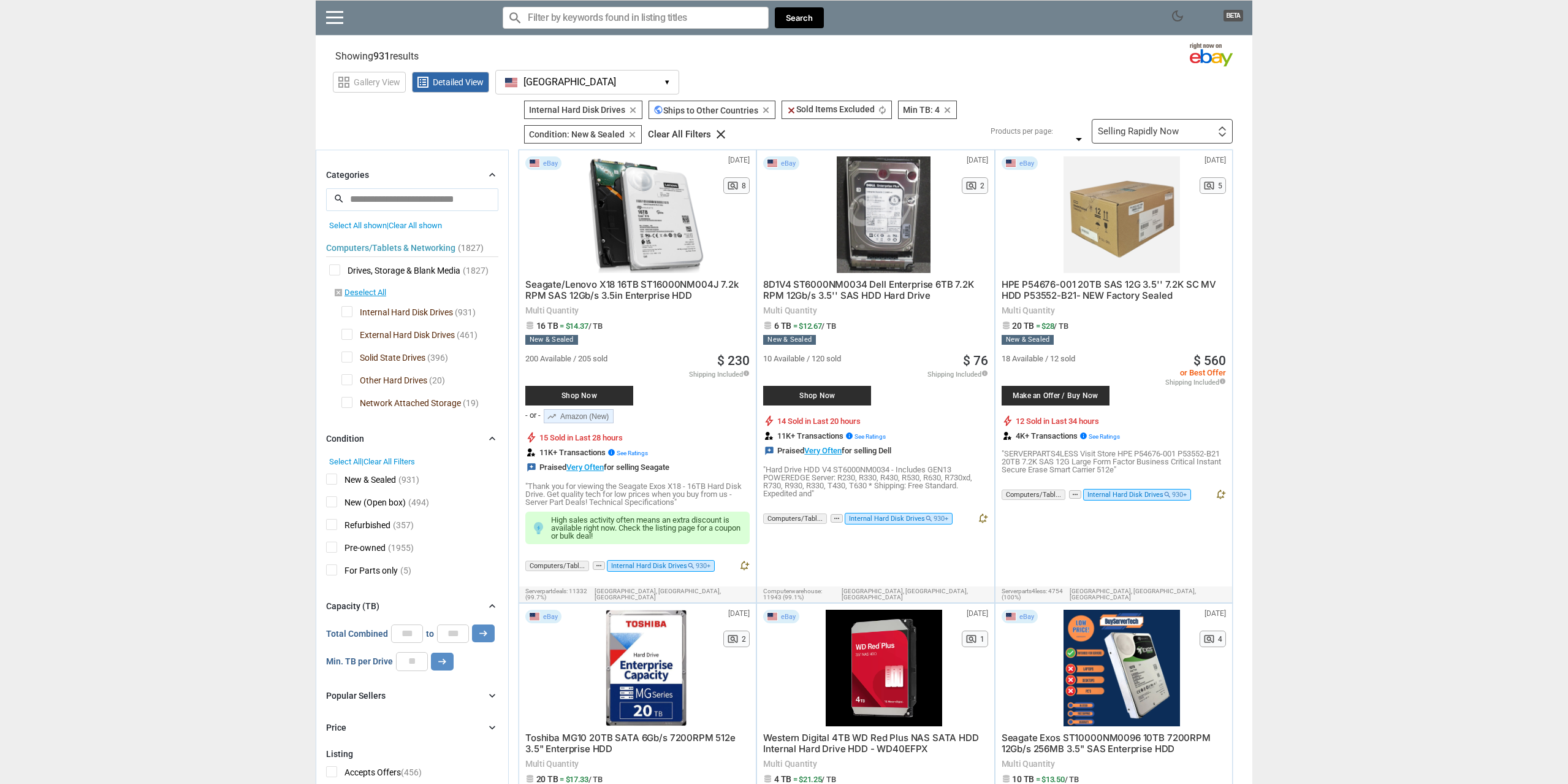
click at [1206, 124] on div "Selling Rapidly Now First or Last Chance to Buy Recently Listed Selling Rapidly…" at bounding box center [1161, 131] width 141 height 24
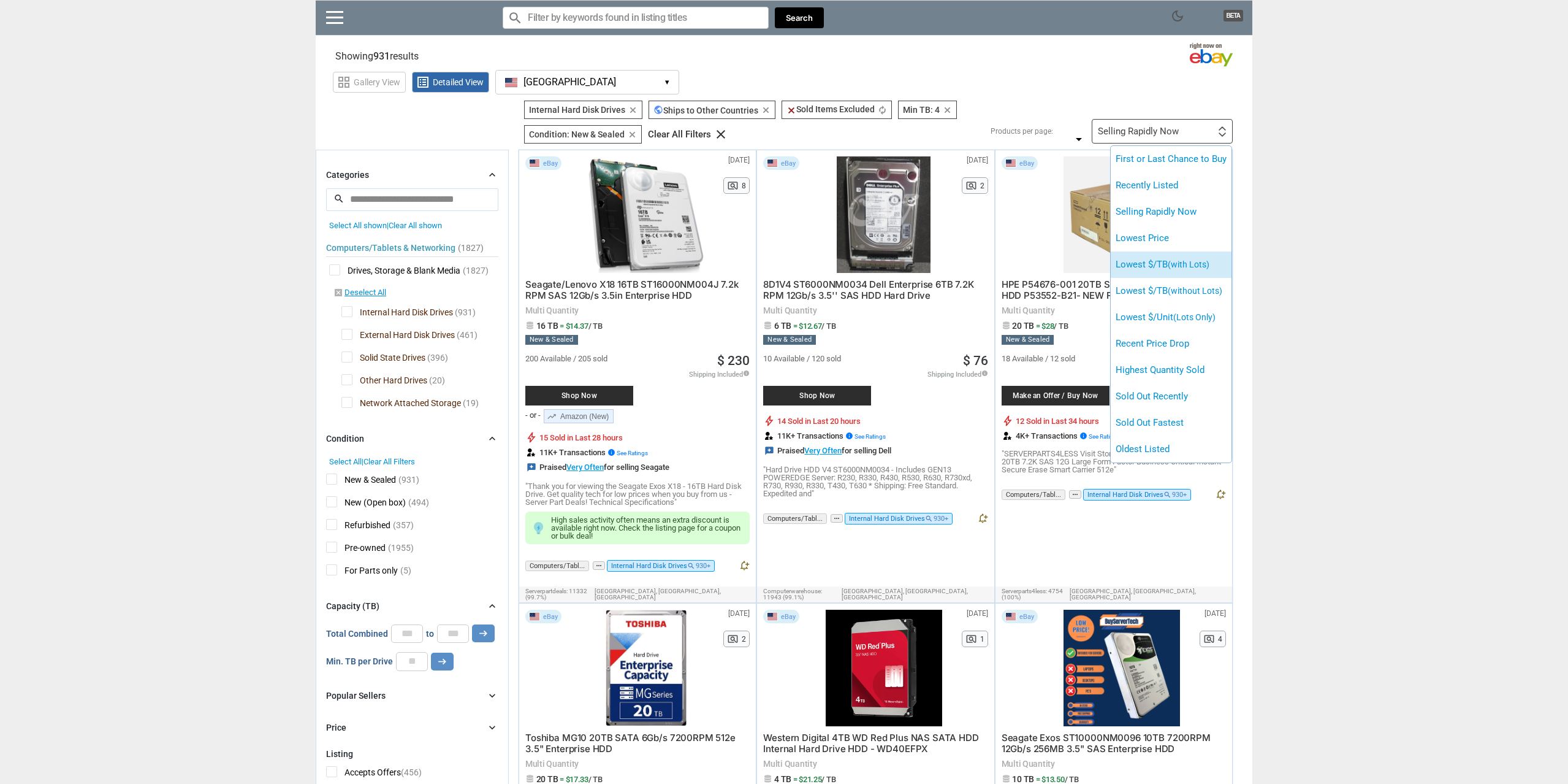
click at [1194, 264] on span "(with Lots)" at bounding box center [1188, 264] width 42 height 10
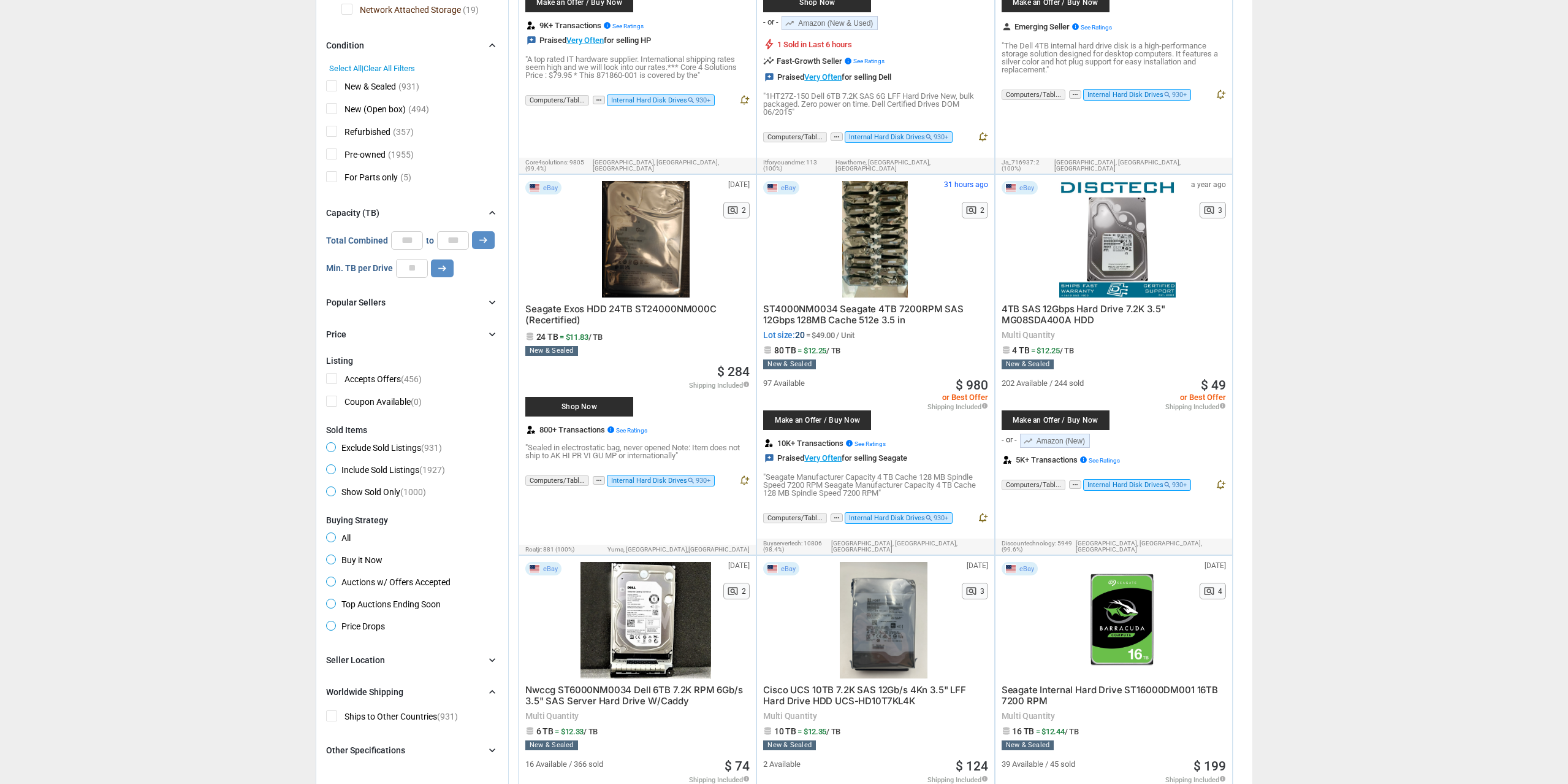
scroll to position [438, 0]
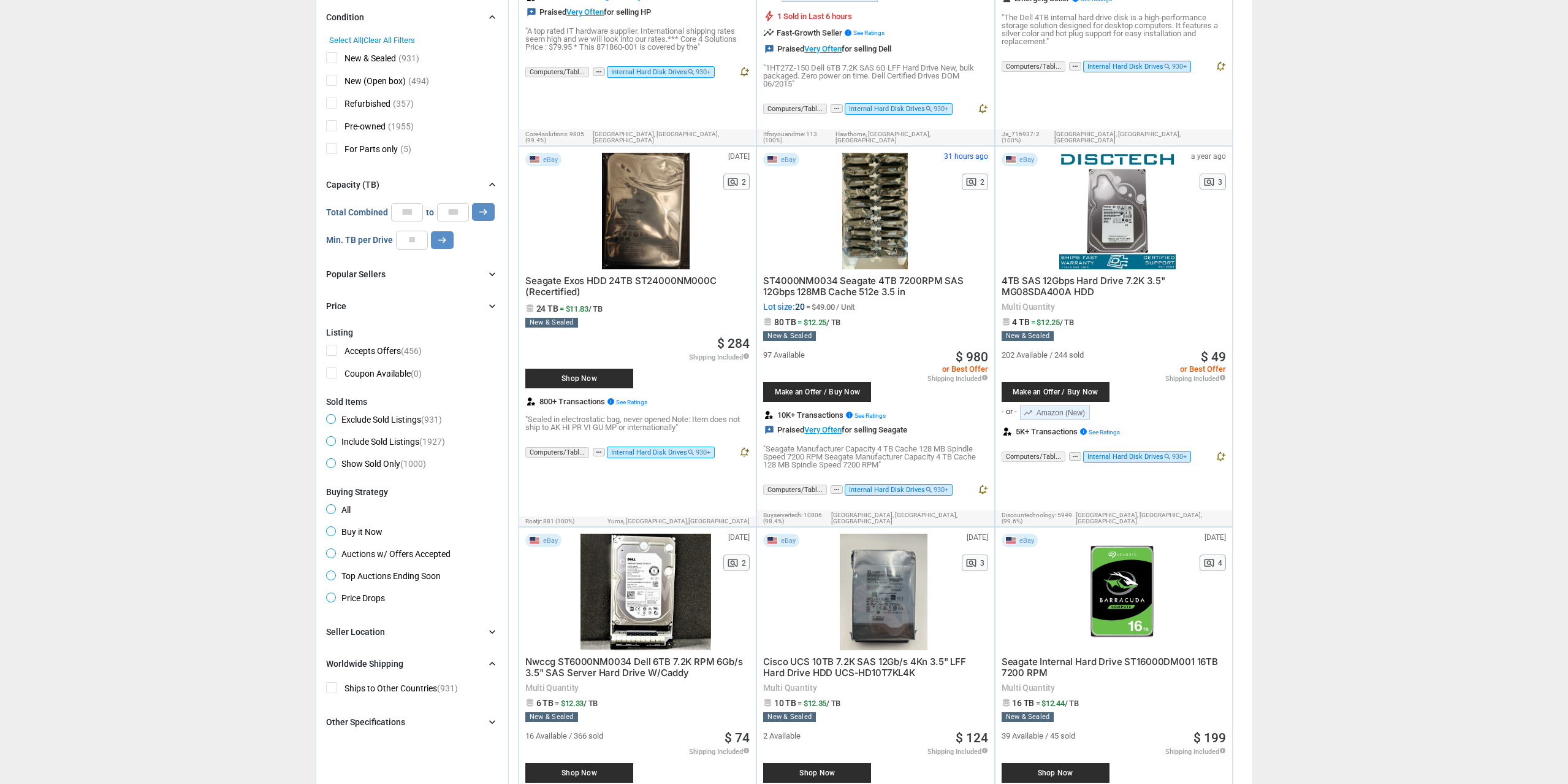
click at [329, 539] on span "Buy it Now" at bounding box center [354, 533] width 56 height 15
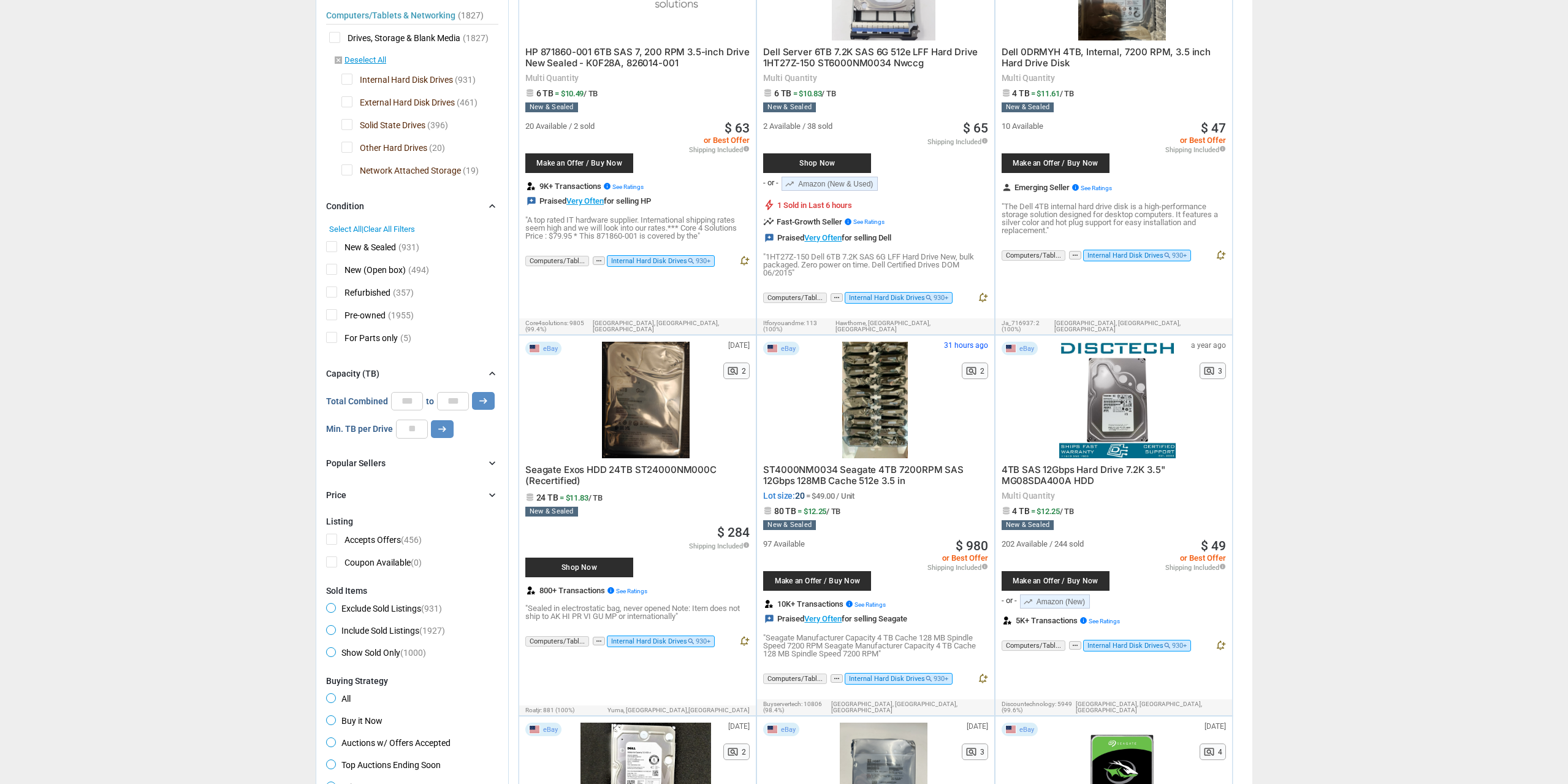
scroll to position [375, 0]
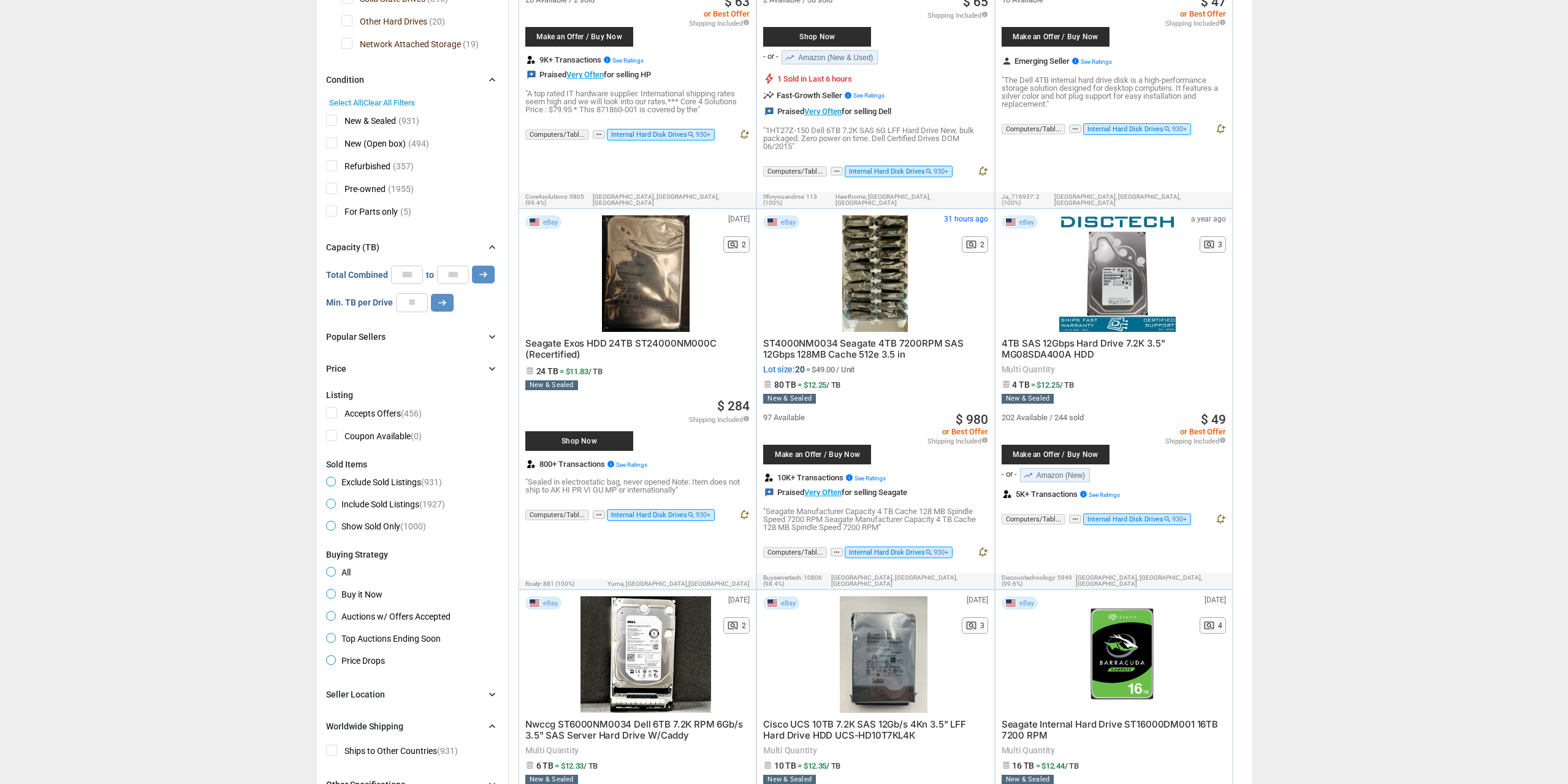
click at [342, 124] on span "New & Sealed" at bounding box center [361, 123] width 70 height 16
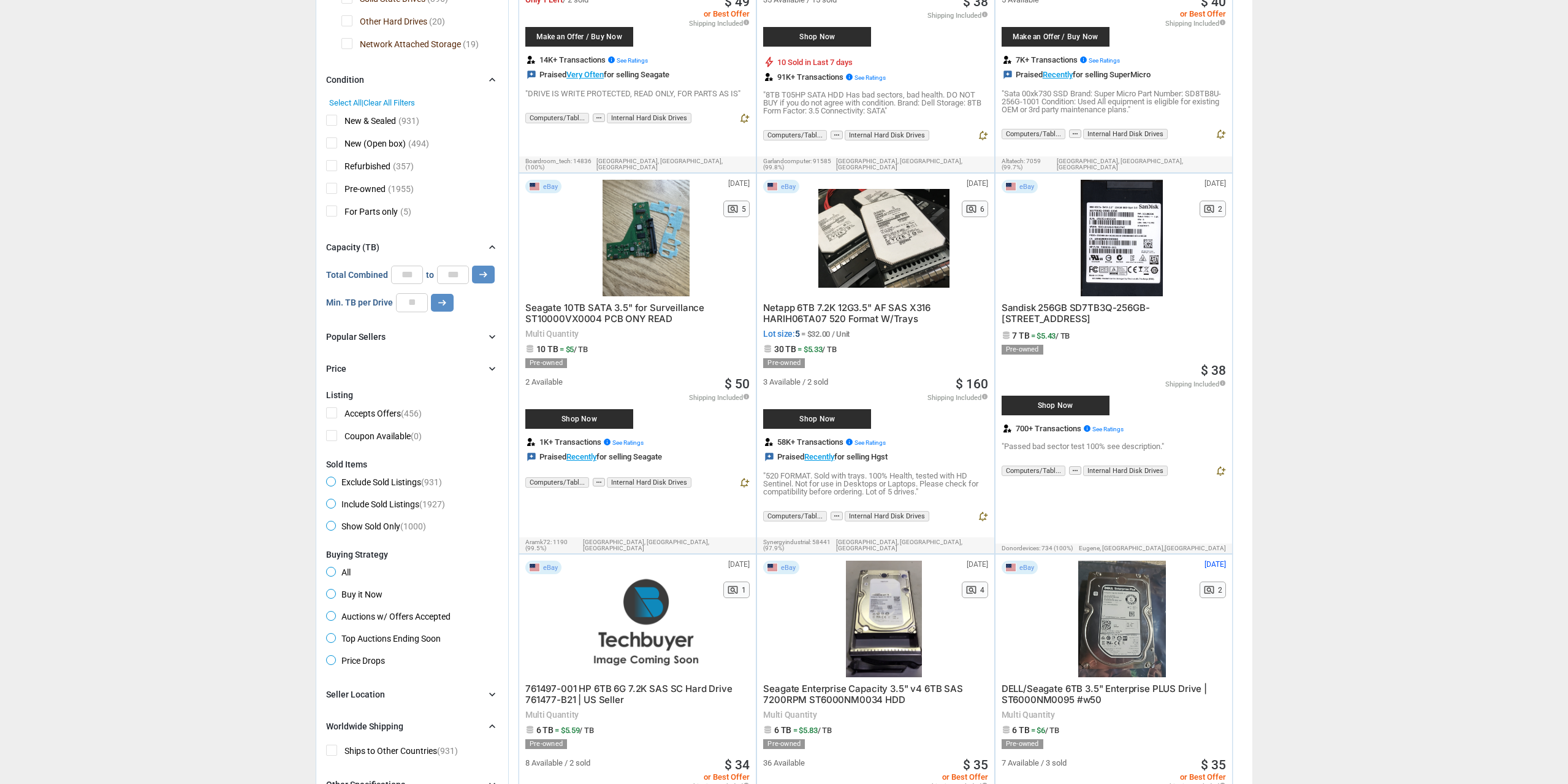
click at [337, 167] on span "Refurbished" at bounding box center [358, 168] width 64 height 16
